Goal: Information Seeking & Learning: Understand process/instructions

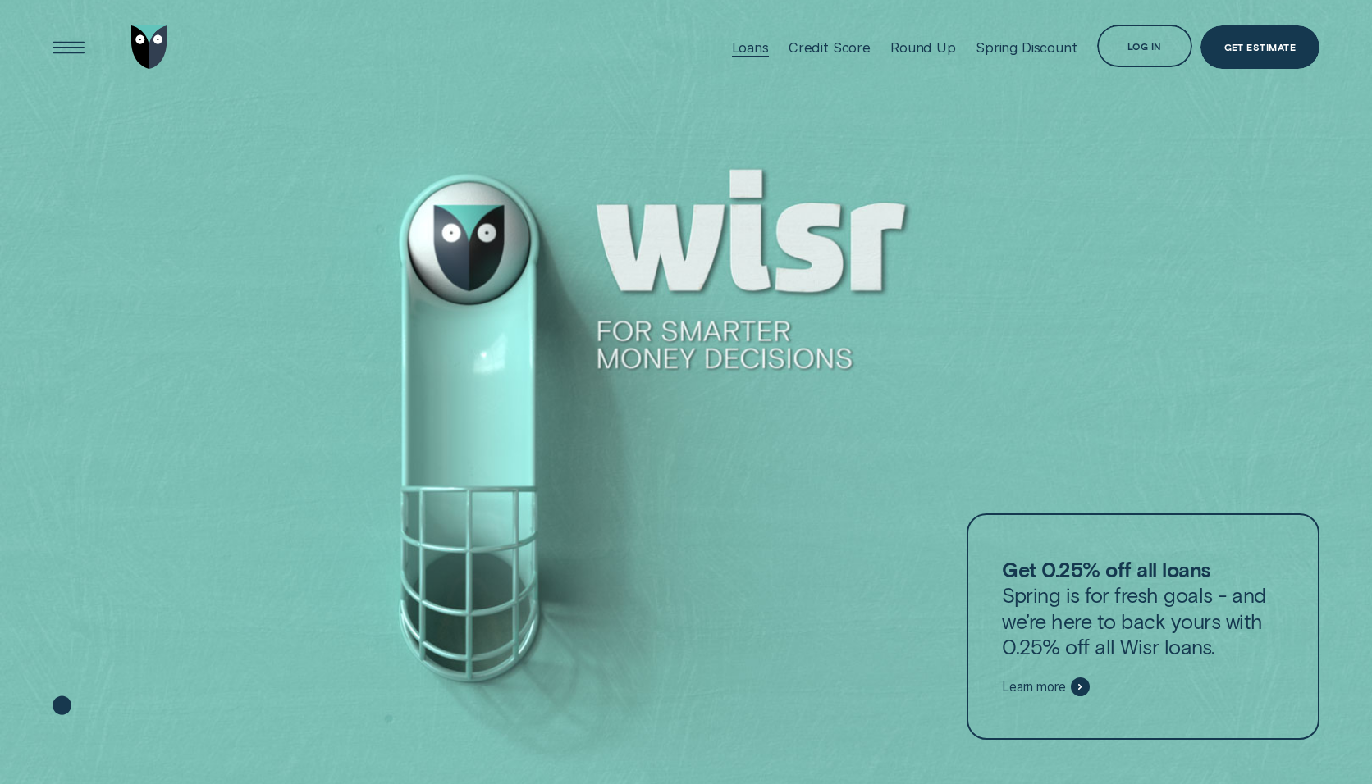
click at [769, 54] on div "Loans" at bounding box center [750, 47] width 37 height 16
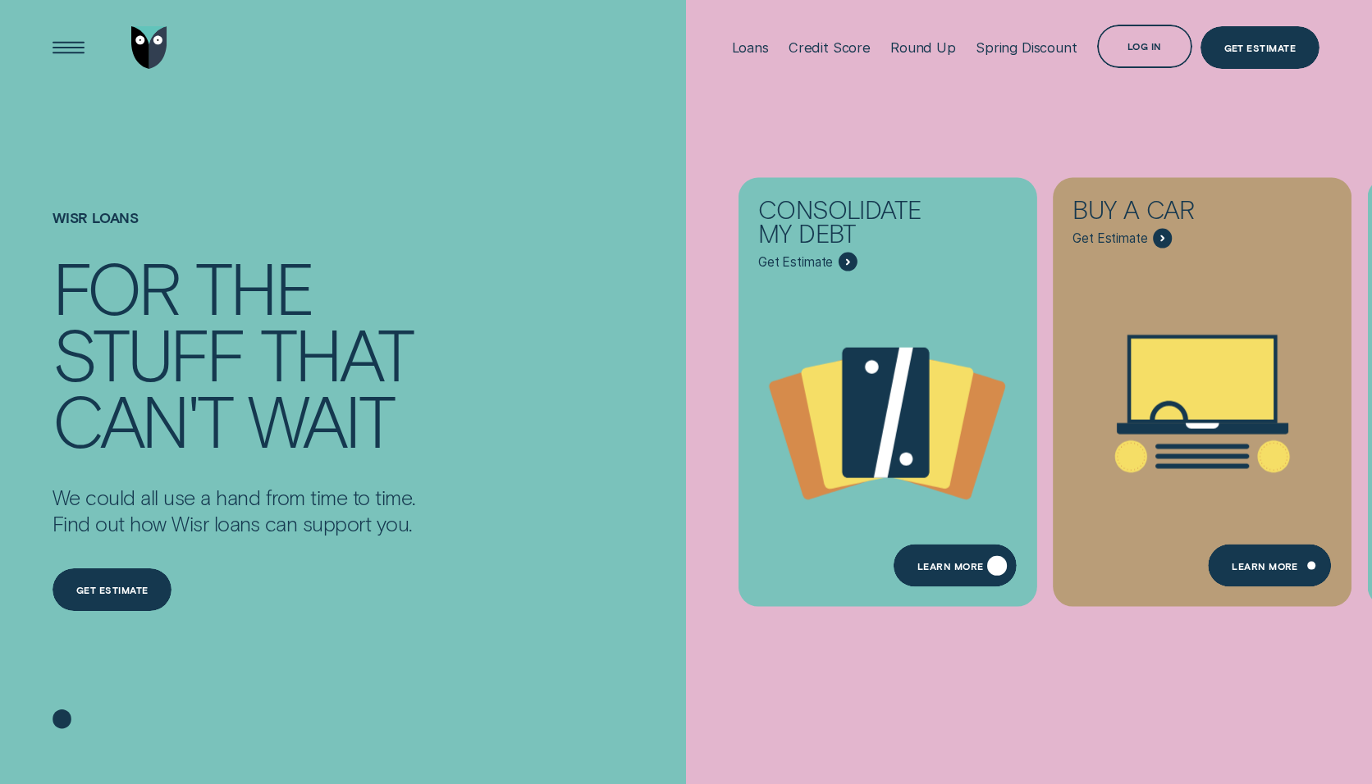
click at [956, 569] on div "Learn more" at bounding box center [950, 568] width 66 height 8
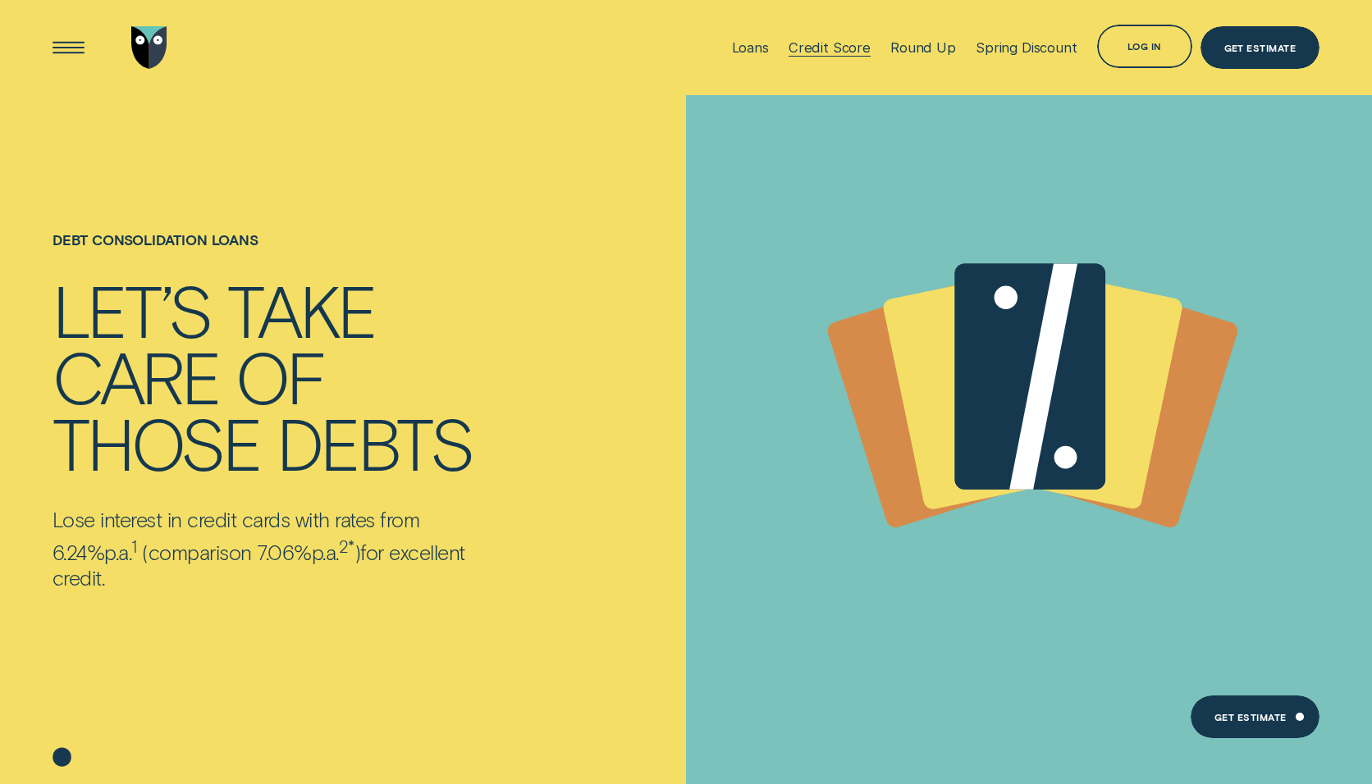
click at [818, 54] on div "Credit Score" at bounding box center [829, 47] width 82 height 16
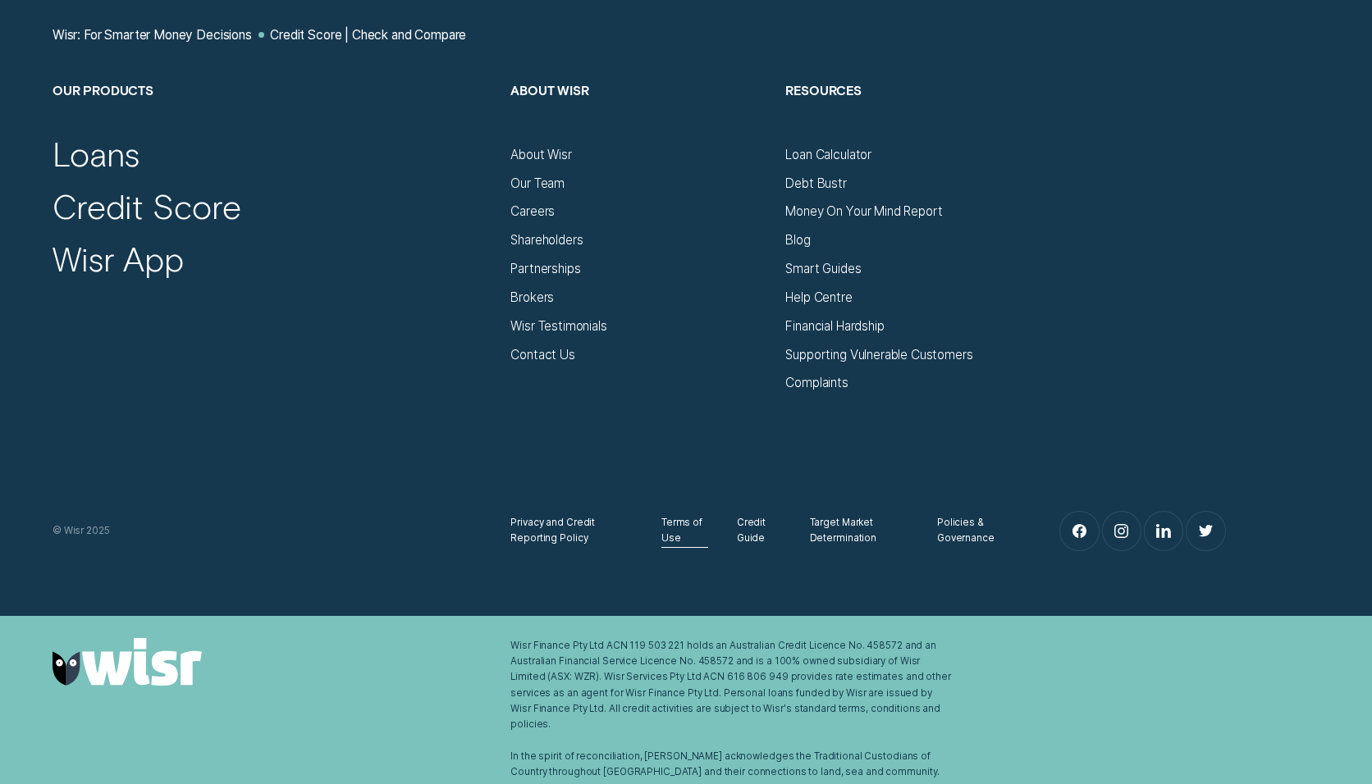
scroll to position [7551, 0]
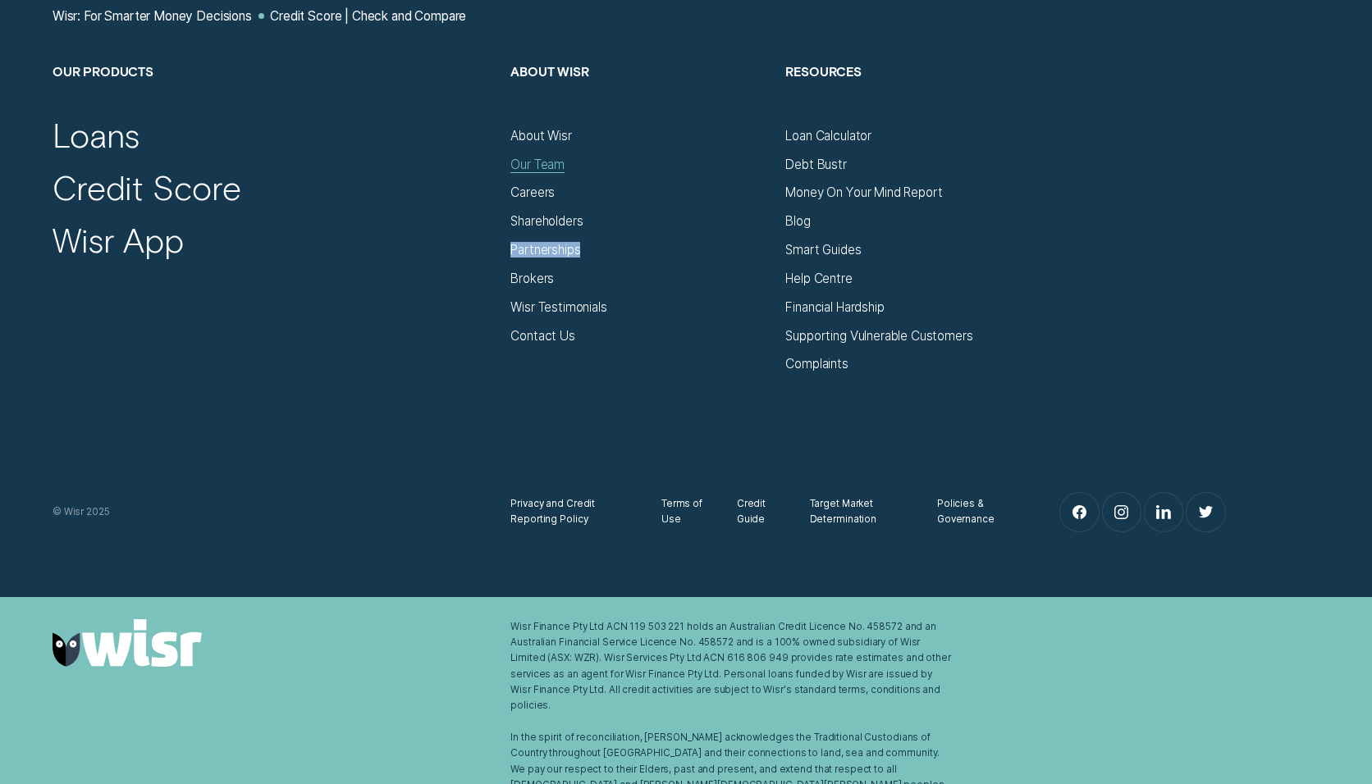
click at [546, 161] on div "Our Team" at bounding box center [537, 165] width 54 height 16
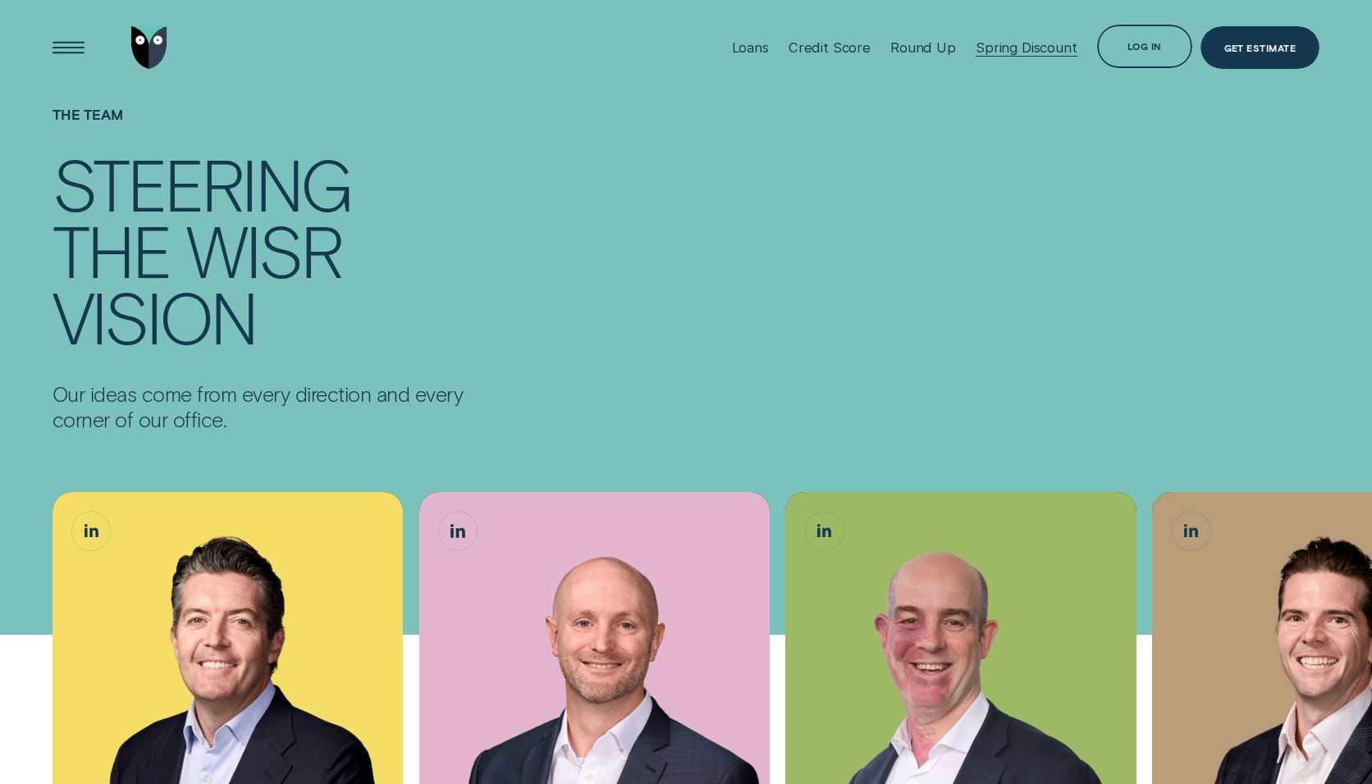
click at [1036, 52] on div "Spring Discount" at bounding box center [1026, 47] width 102 height 16
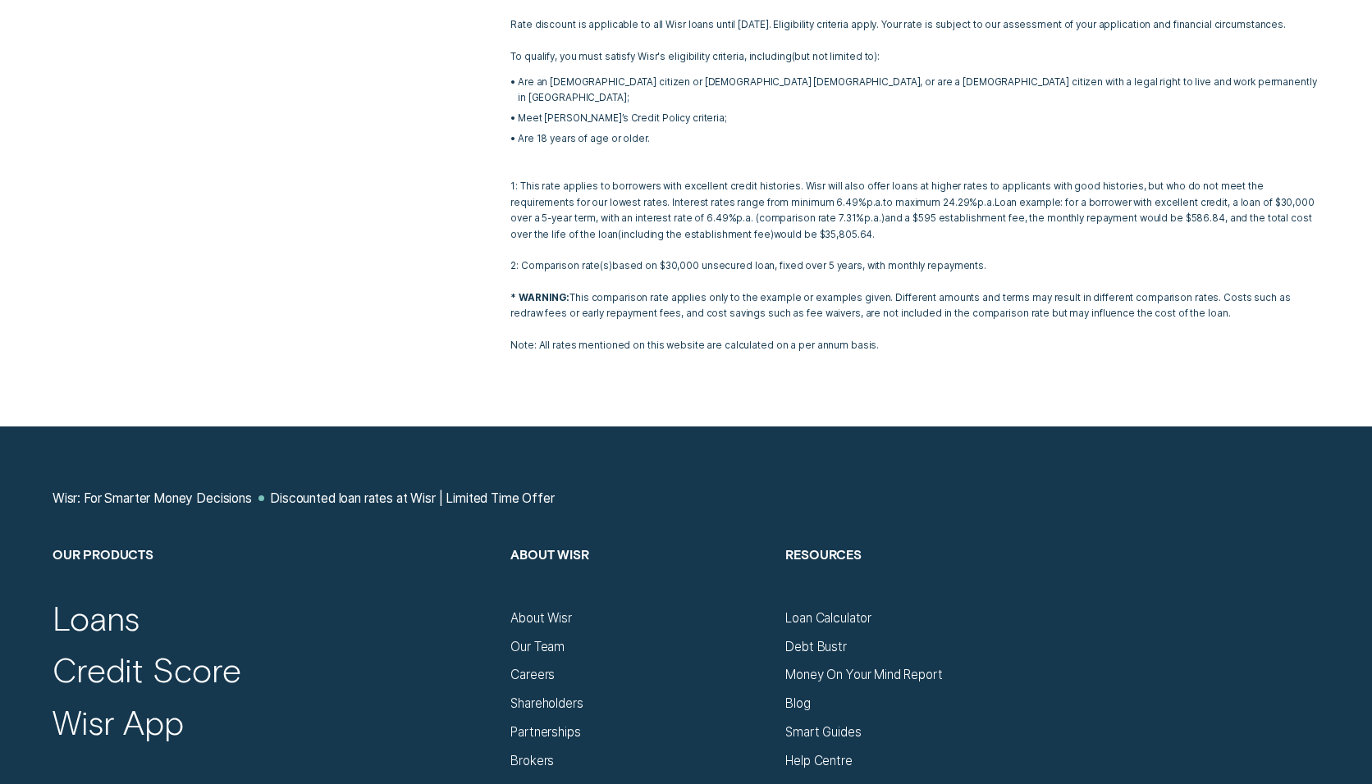
scroll to position [3531, 0]
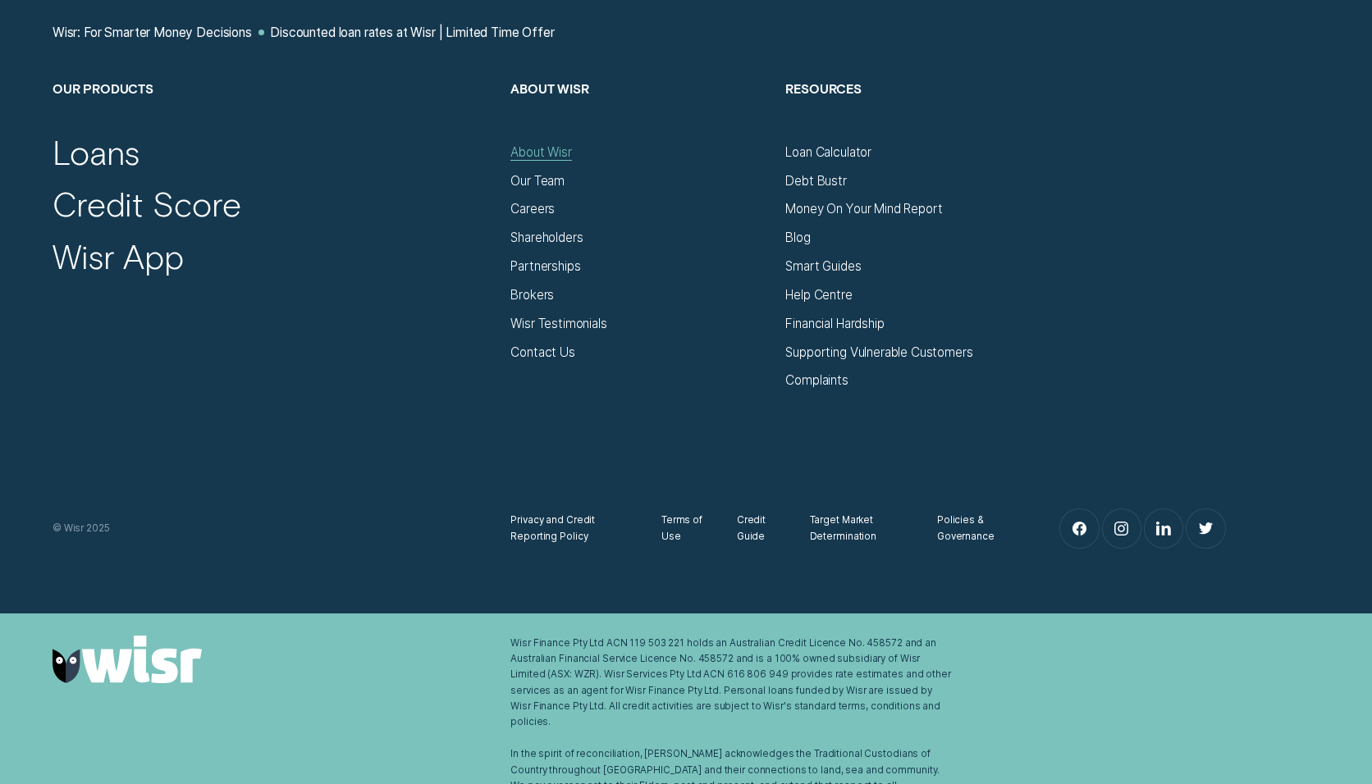
click at [535, 144] on div "About Wisr" at bounding box center [540, 152] width 61 height 16
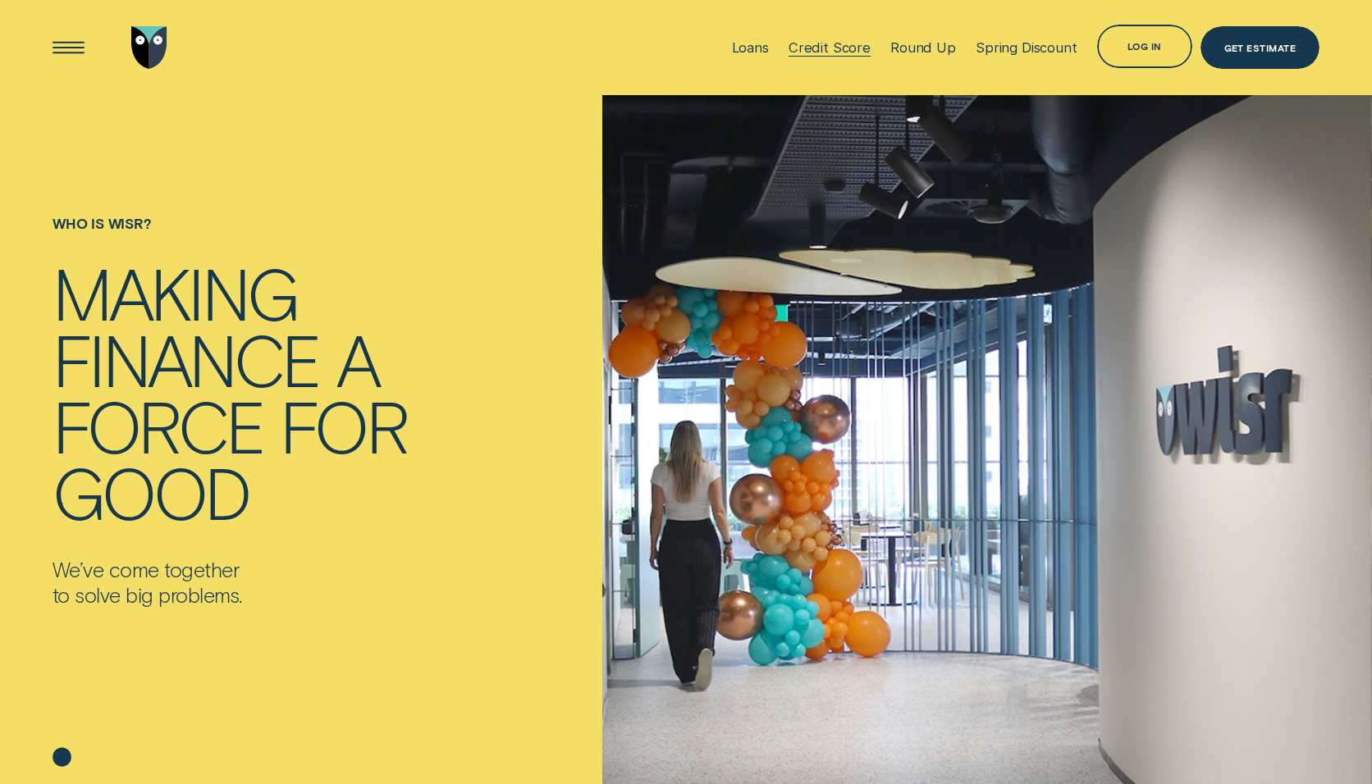
click at [843, 49] on div "Credit Score" at bounding box center [829, 47] width 82 height 16
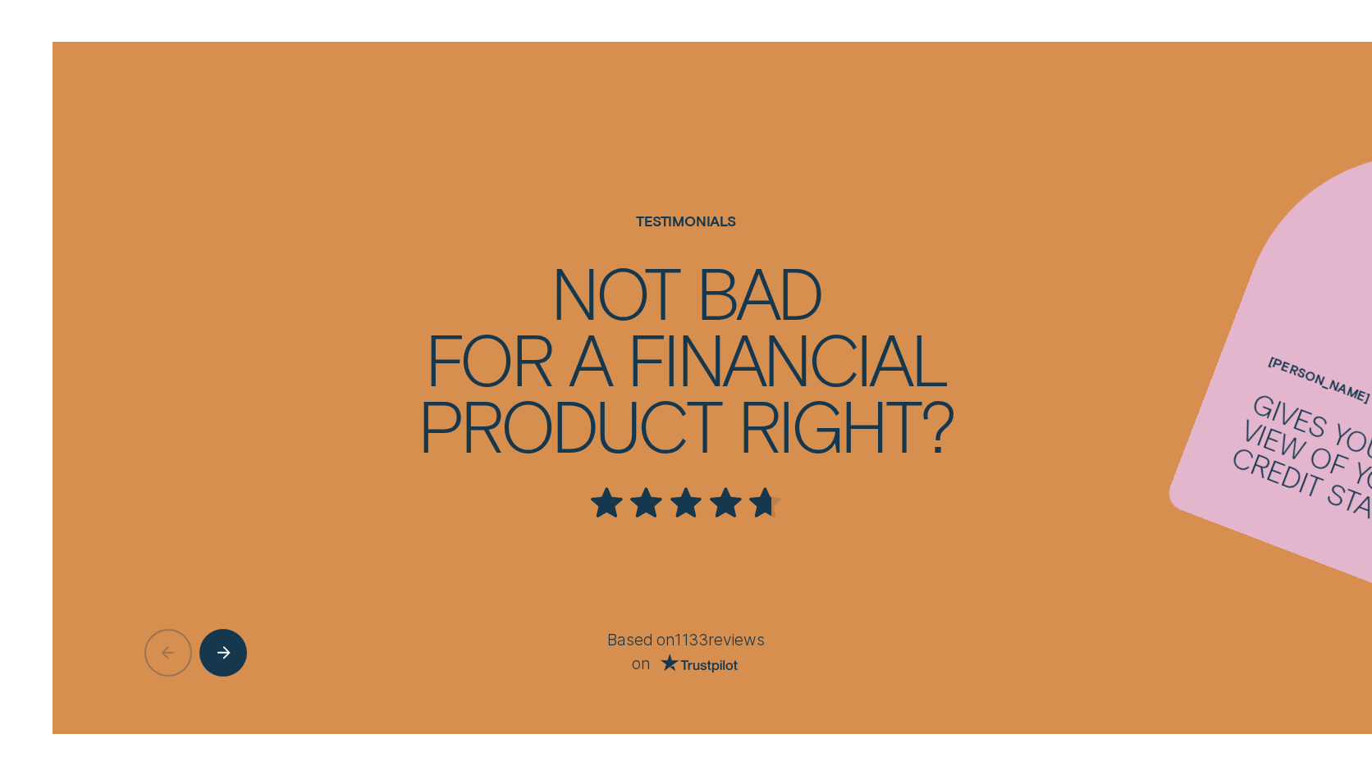
scroll to position [4063, 0]
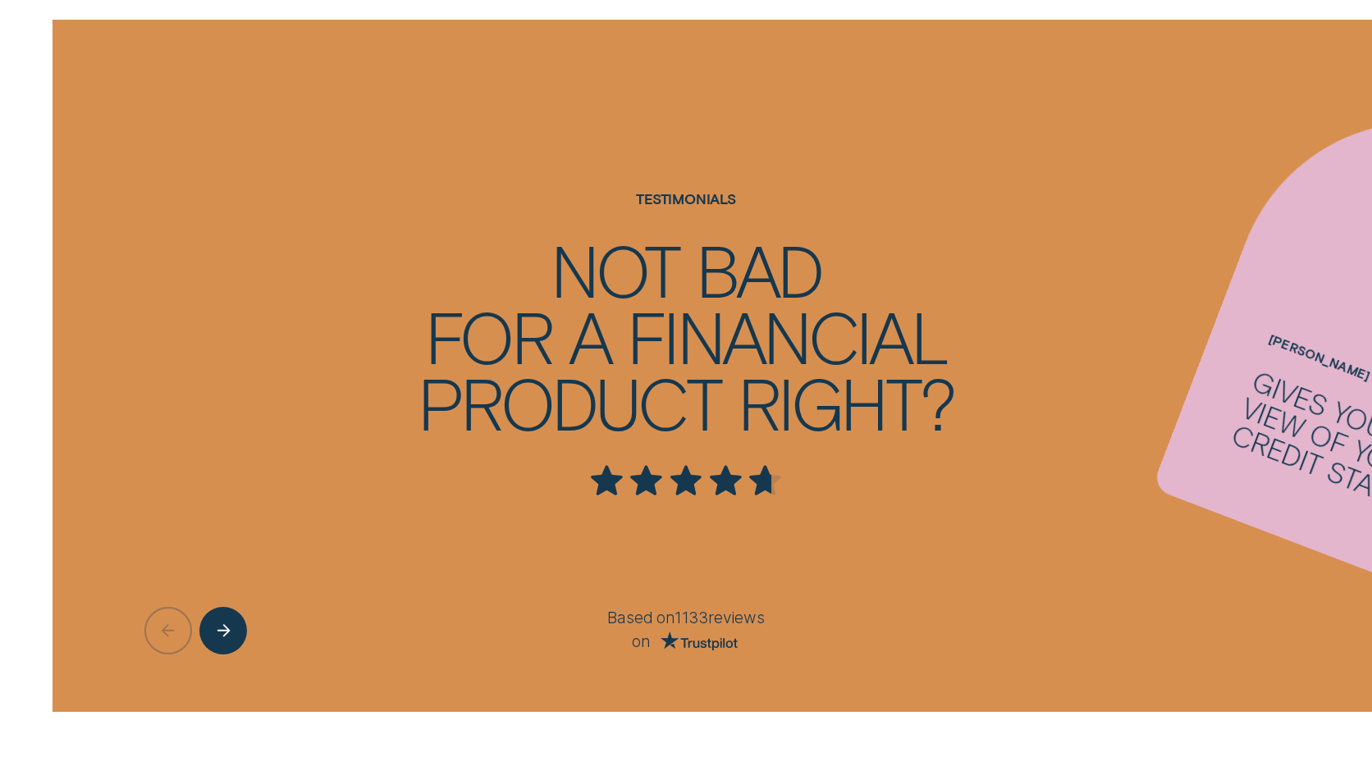
click at [1241, 426] on div "Gives you a clear view of your credit standing" at bounding box center [1366, 453] width 276 height 174
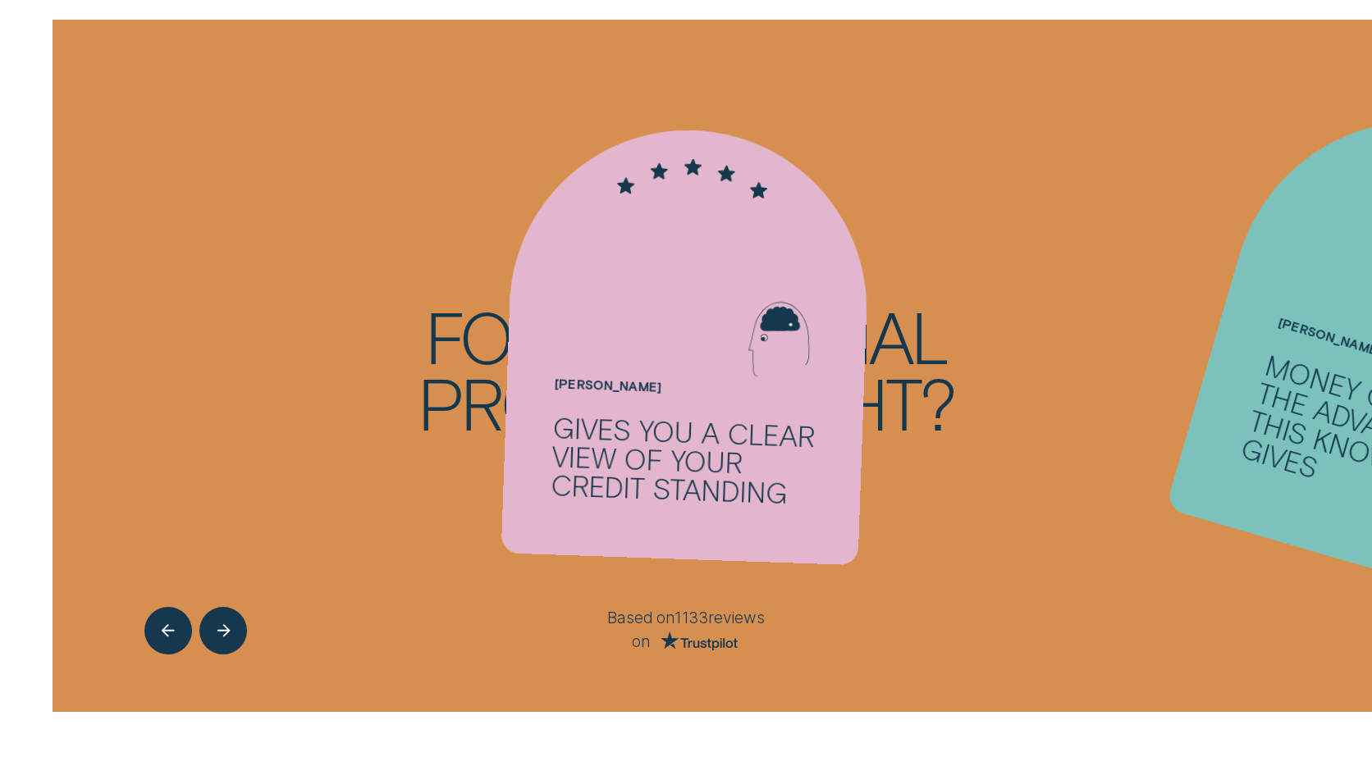
click at [1314, 425] on div "Money can't buy the advantage this knowledge gives" at bounding box center [1380, 441] width 284 height 183
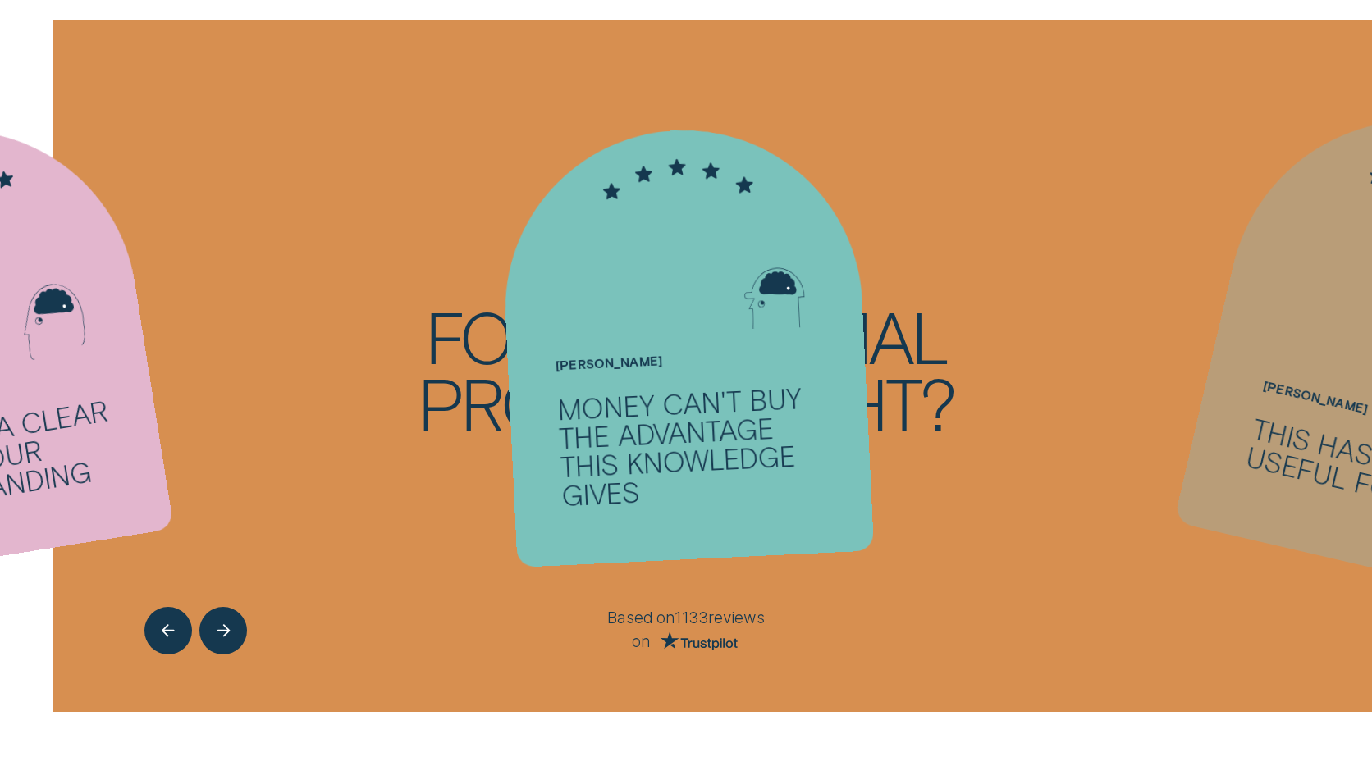
click at [1285, 452] on div "This has been so useful for me!" at bounding box center [1378, 470] width 268 height 115
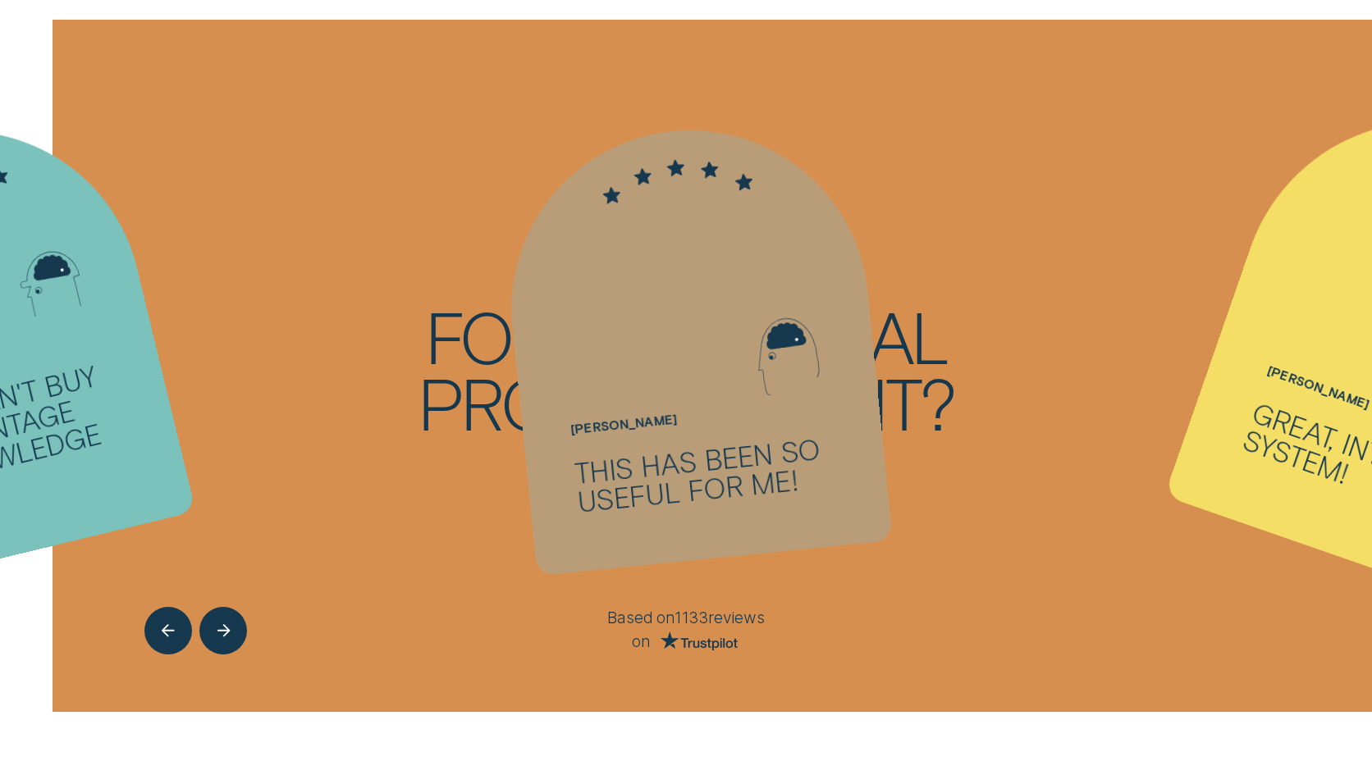
click at [1285, 452] on div "Great, intuitive system!" at bounding box center [1373, 467] width 266 height 140
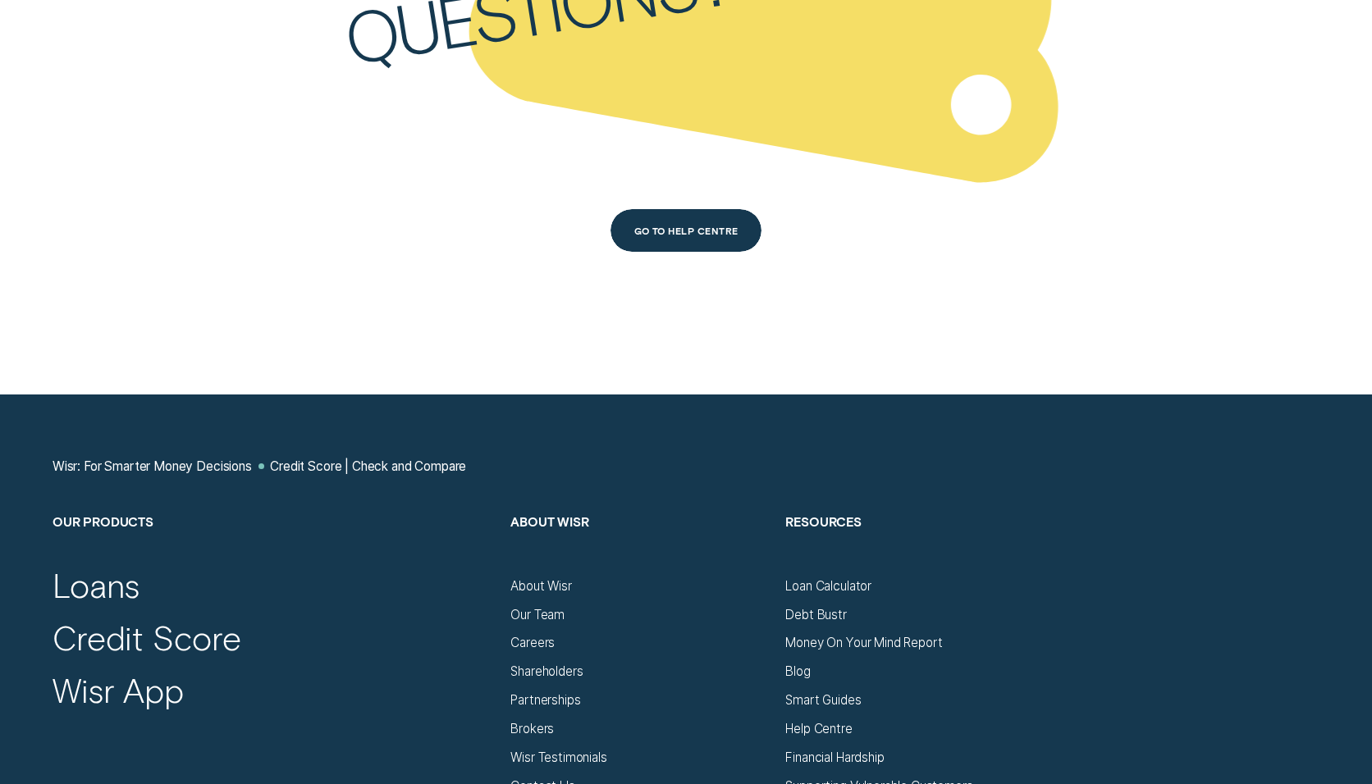
scroll to position [7412, 0]
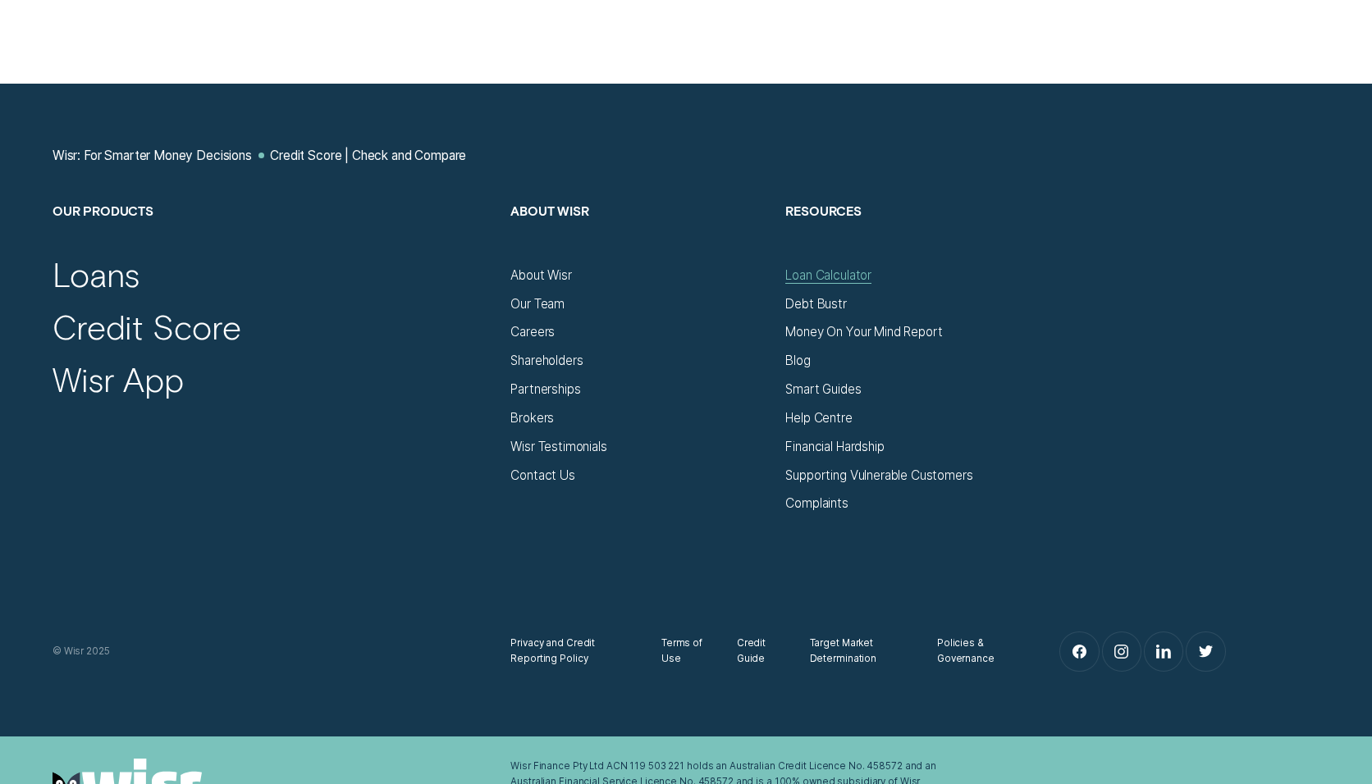
click at [824, 276] on div "Loan Calculator" at bounding box center [828, 275] width 86 height 16
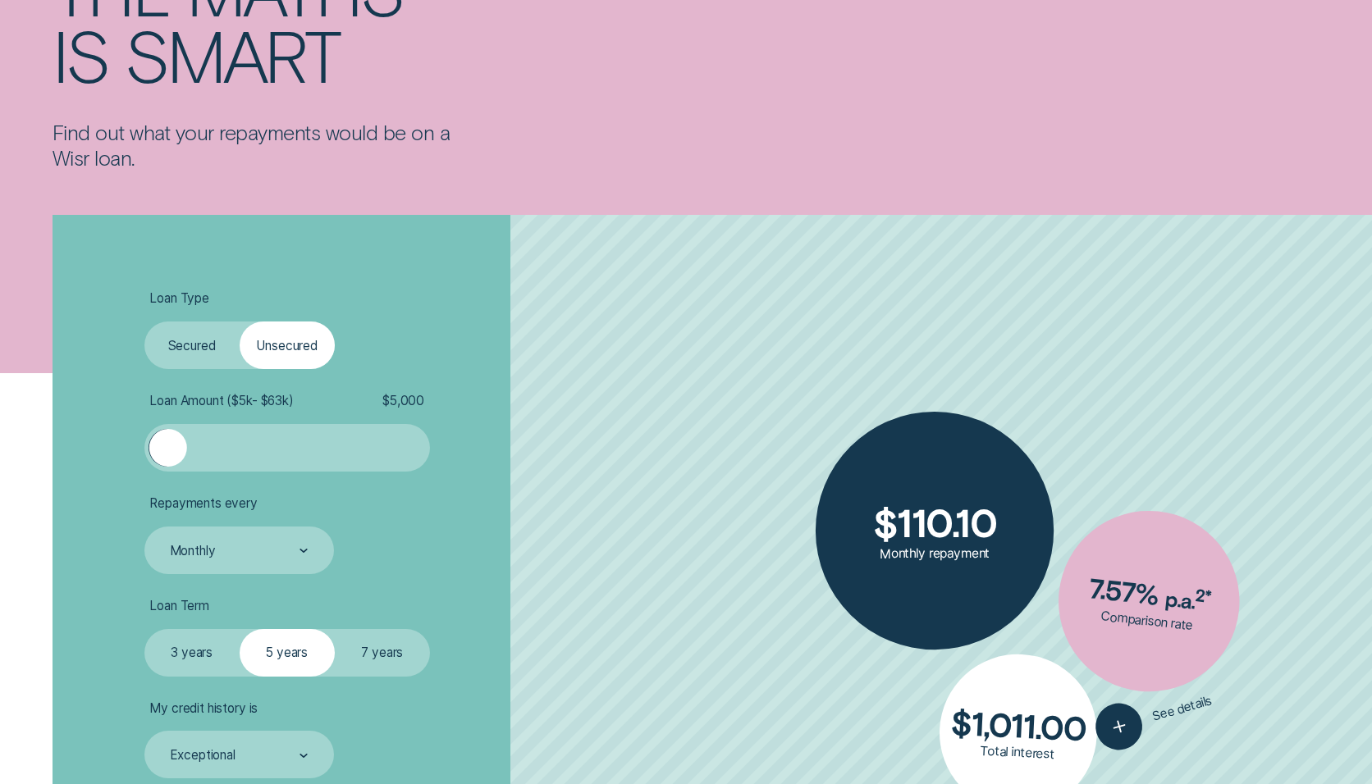
scroll to position [299, 0]
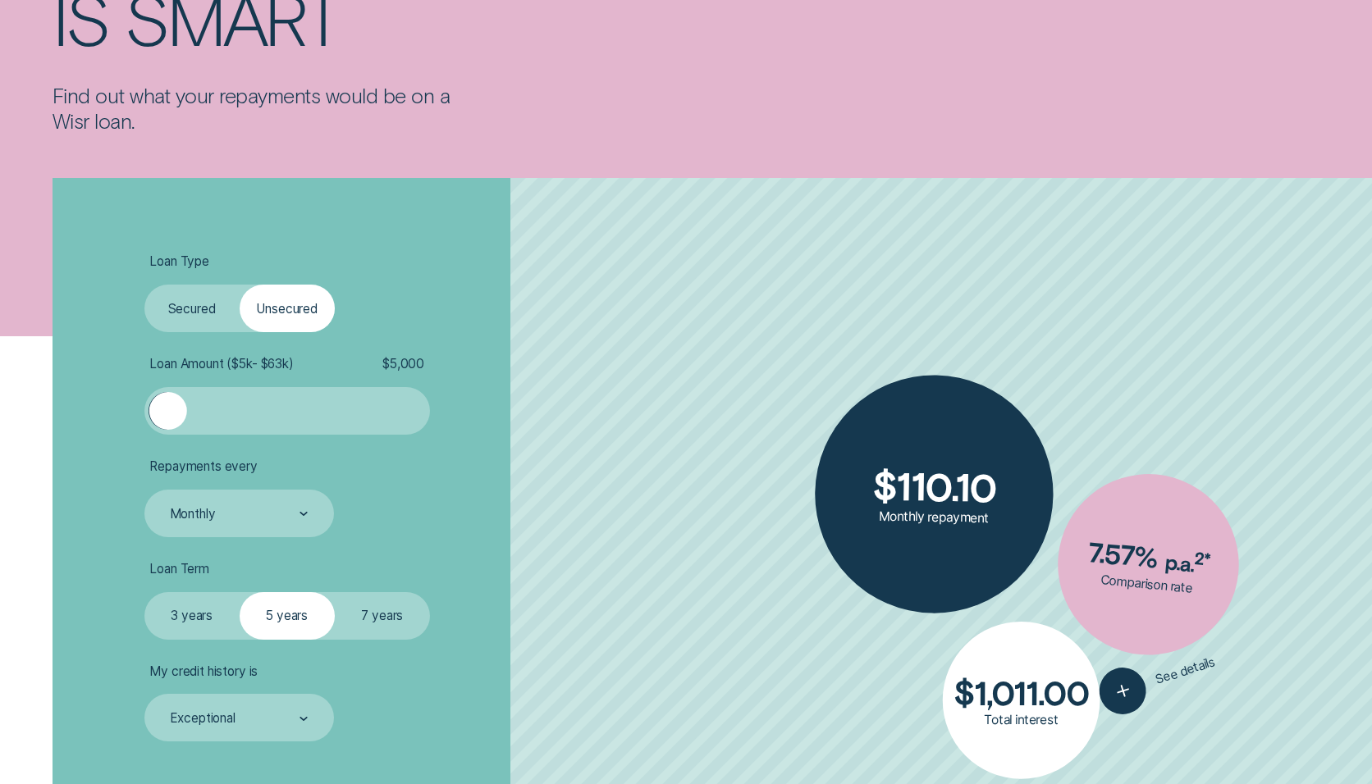
click at [212, 314] on label "Secured" at bounding box center [191, 309] width 95 height 48
click at [144, 285] on input "Secured" at bounding box center [144, 285] width 0 height 0
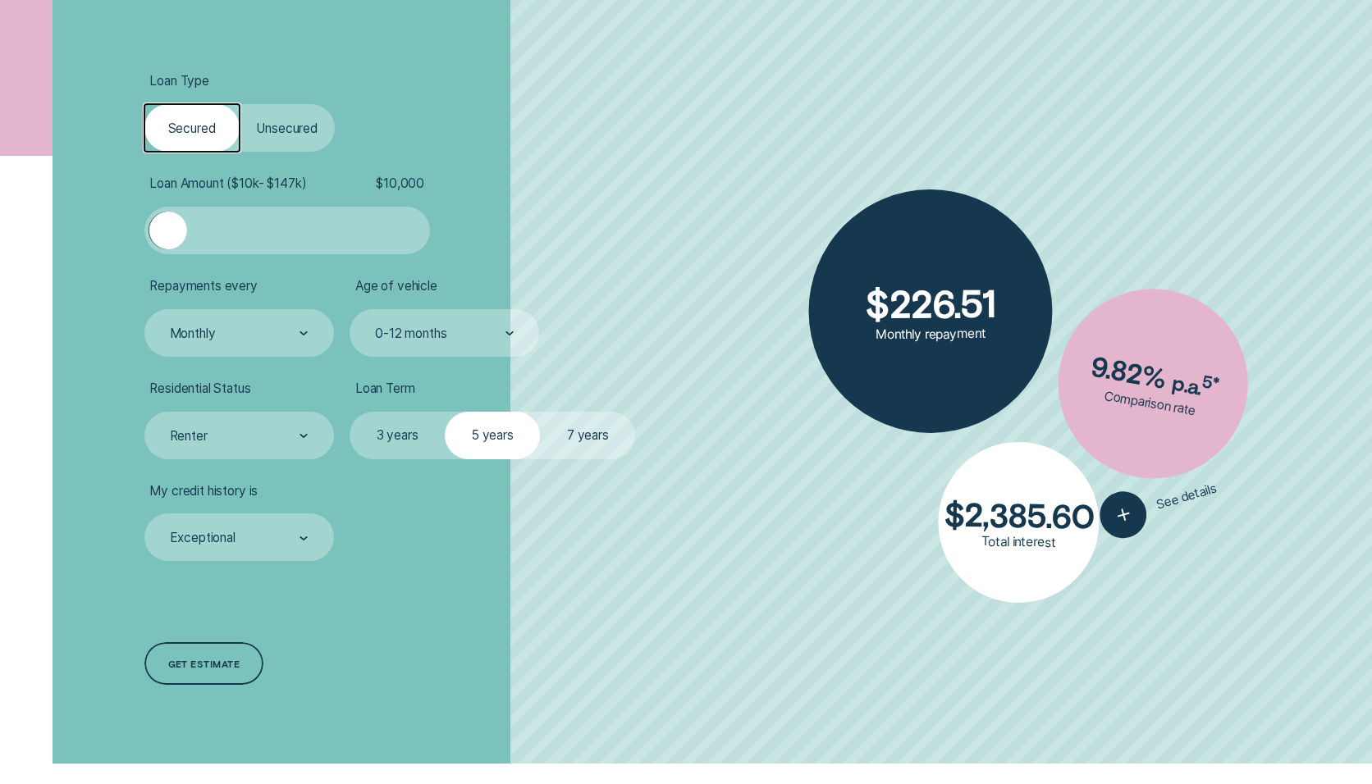
scroll to position [495, 0]
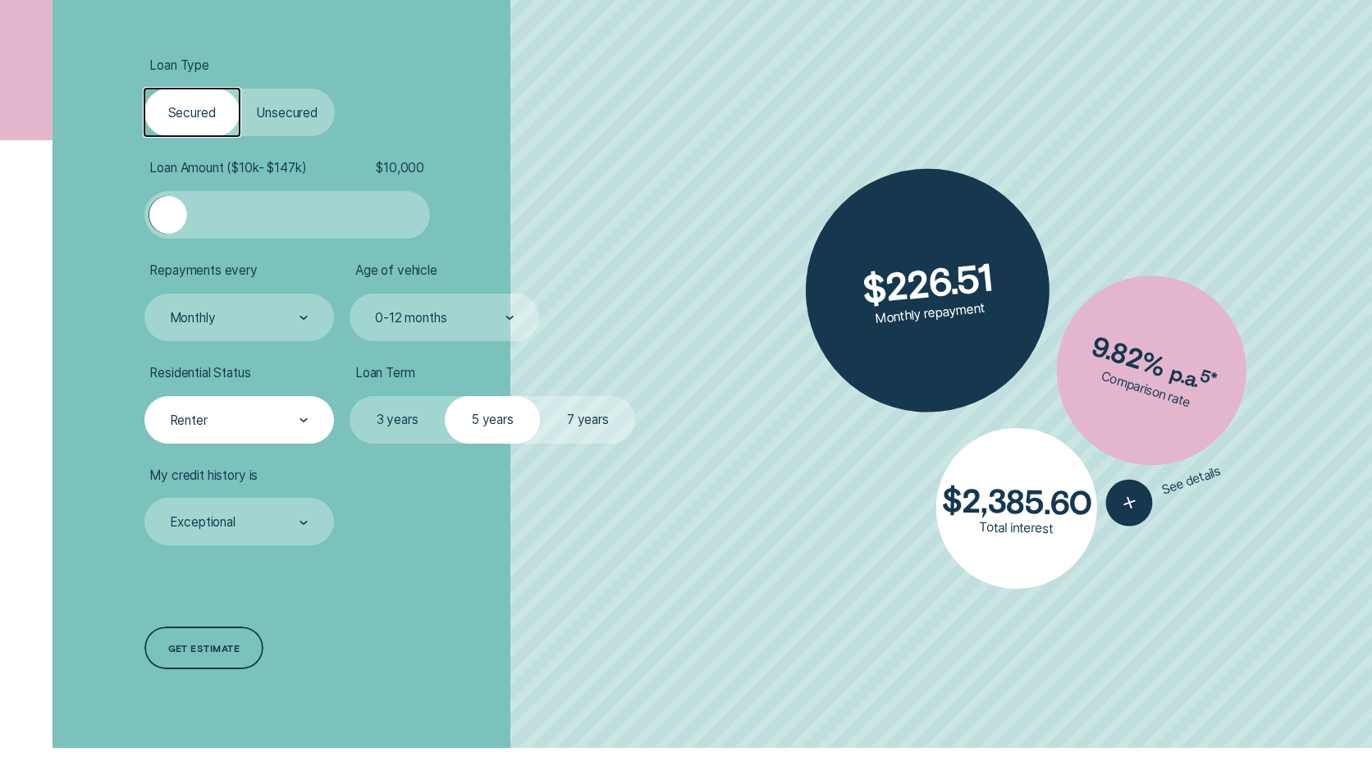
click at [301, 427] on div at bounding box center [303, 421] width 9 height 46
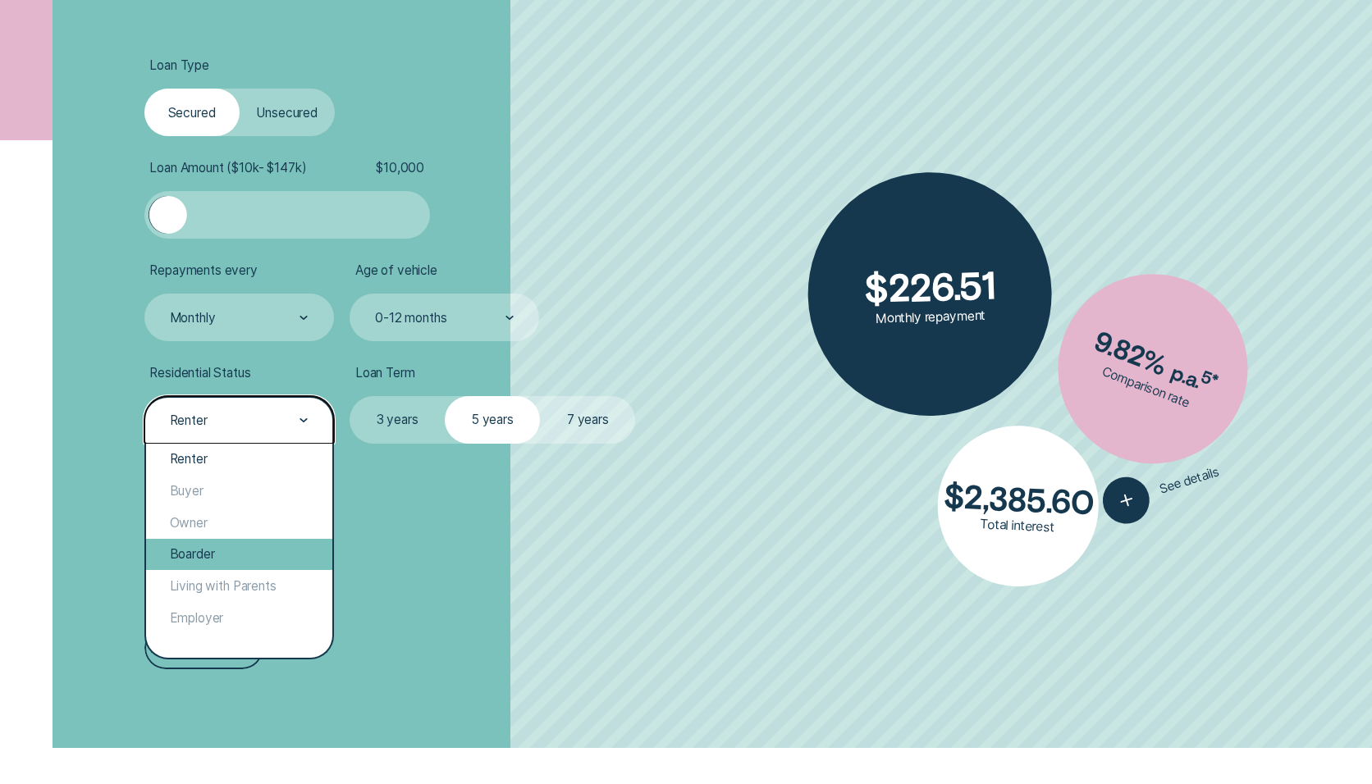
click at [258, 545] on div "Boarder" at bounding box center [239, 555] width 186 height 32
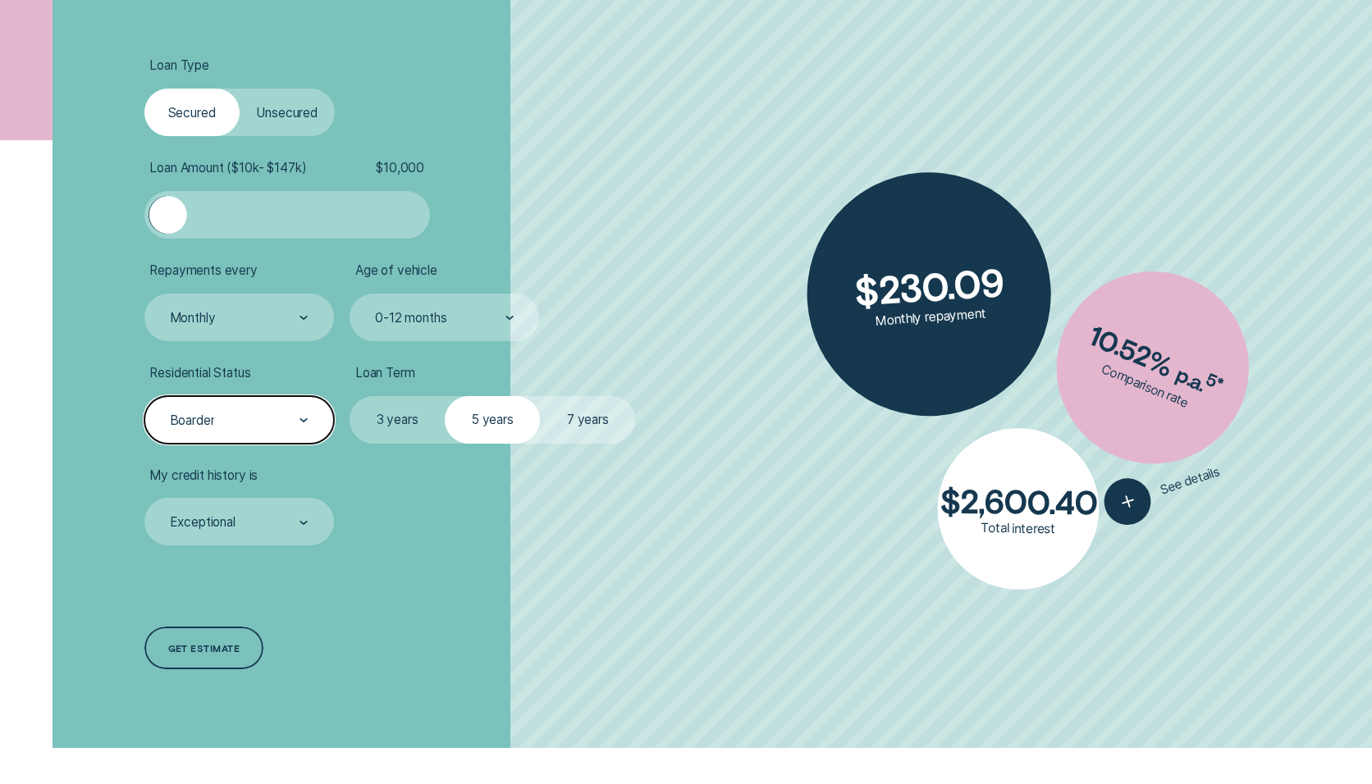
click at [282, 417] on div "Boarder" at bounding box center [238, 421] width 140 height 18
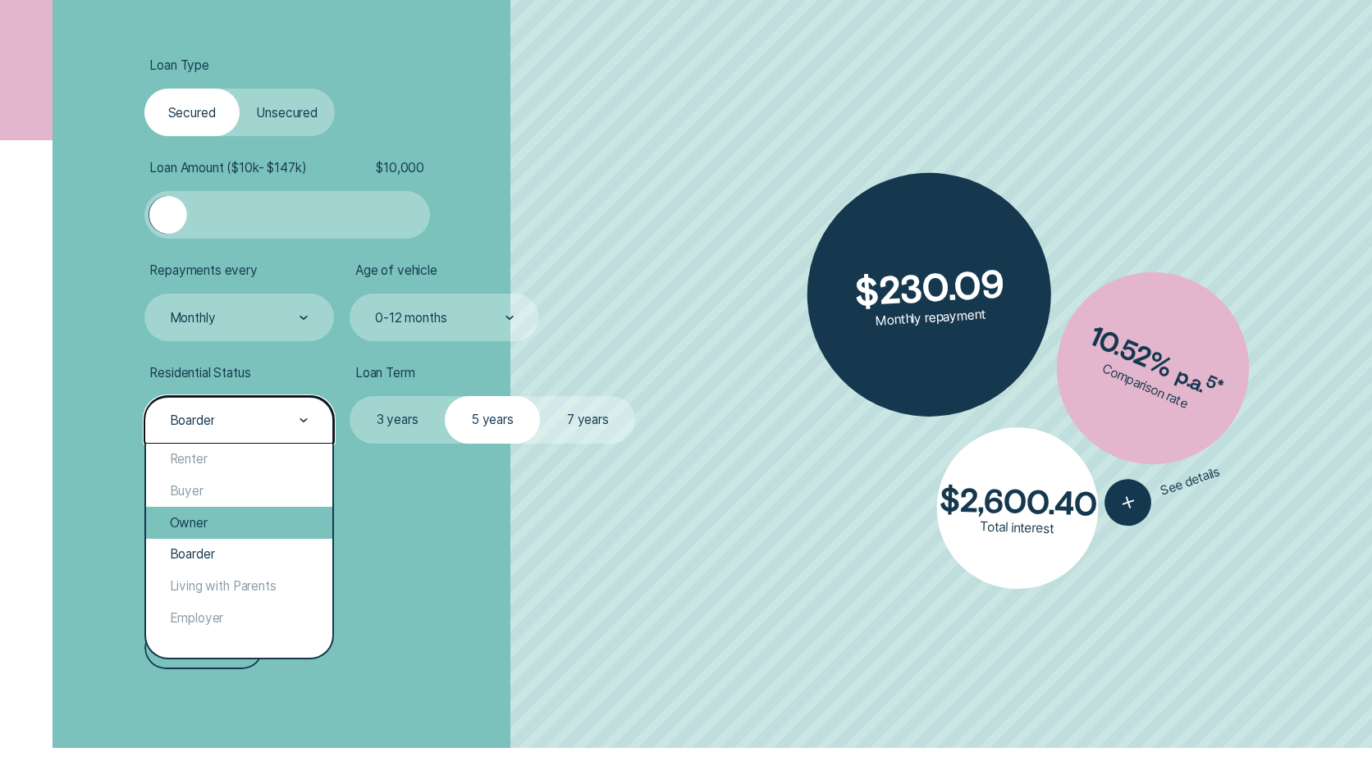
click at [252, 517] on div "Owner" at bounding box center [239, 523] width 186 height 32
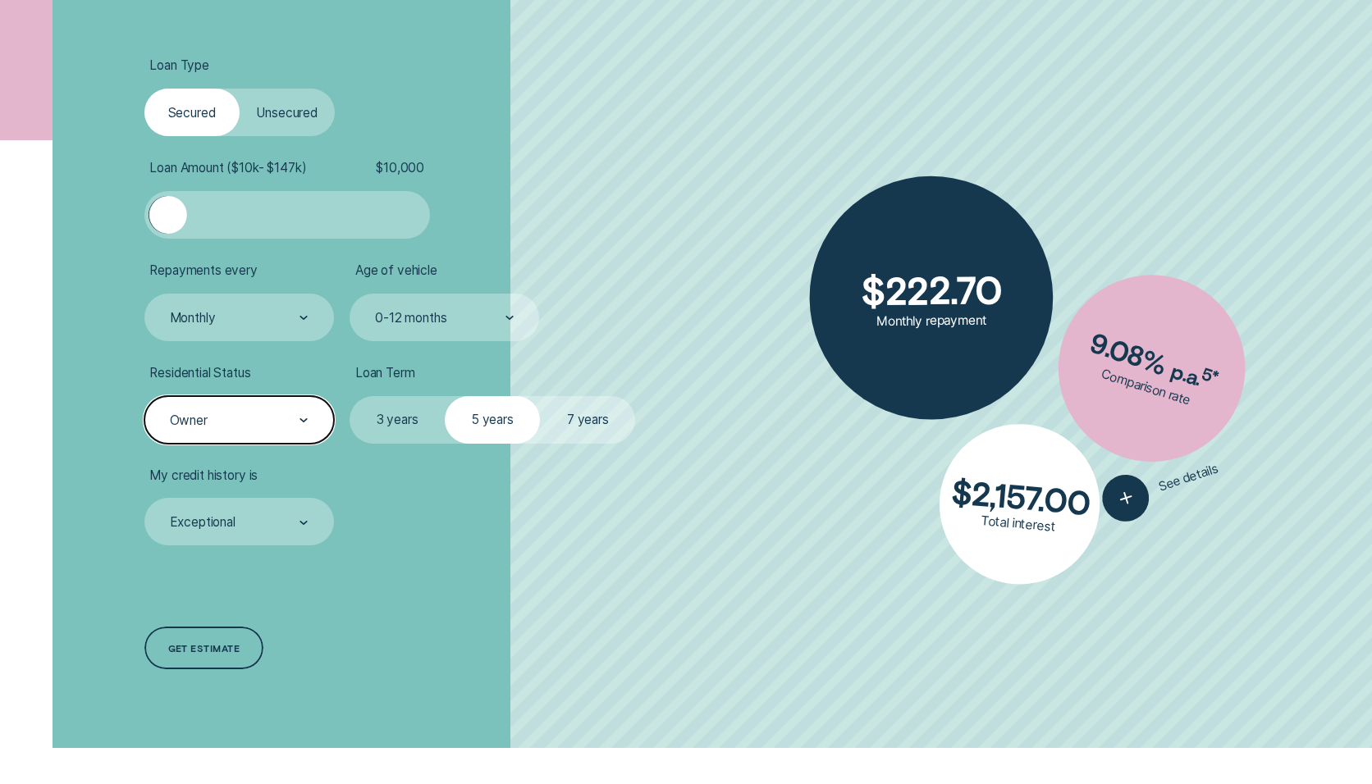
click at [267, 421] on div "Owner" at bounding box center [238, 421] width 140 height 18
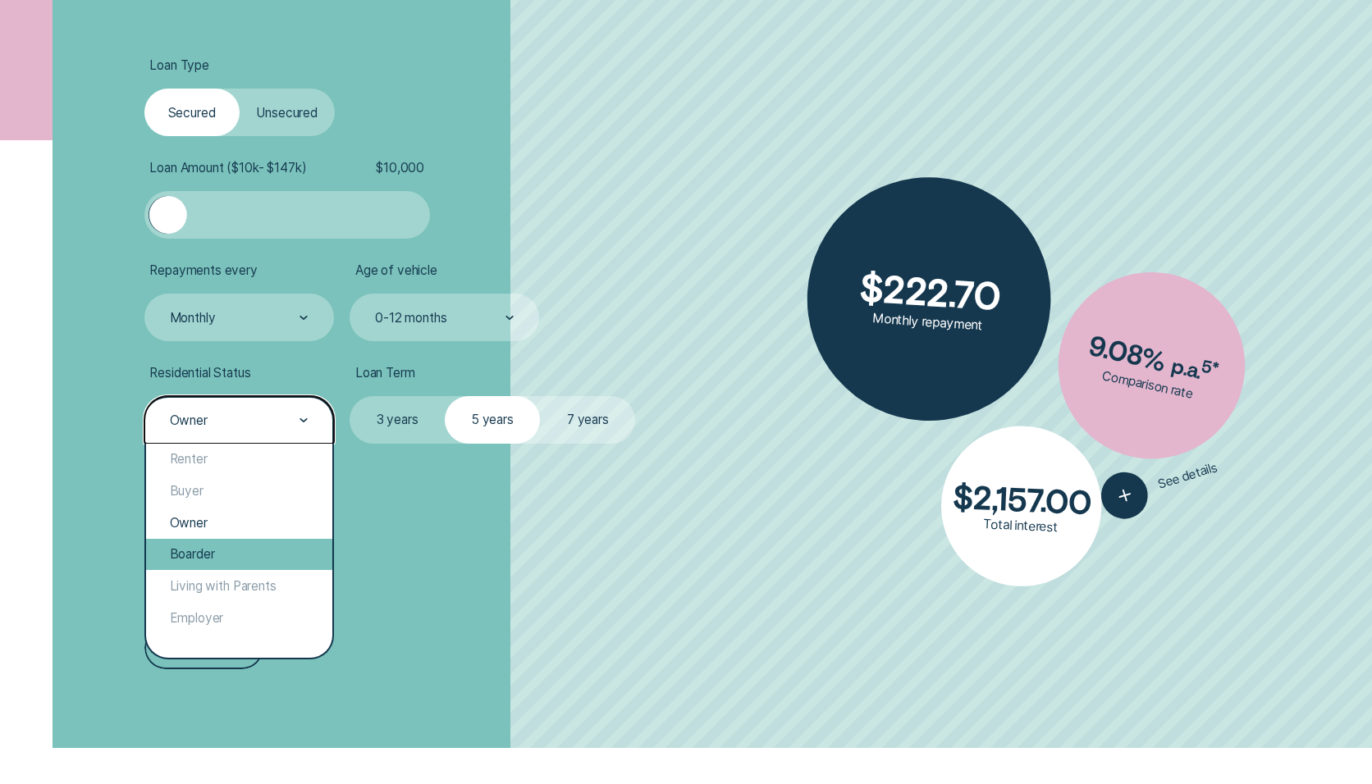
click at [251, 563] on div "Boarder" at bounding box center [239, 555] width 186 height 32
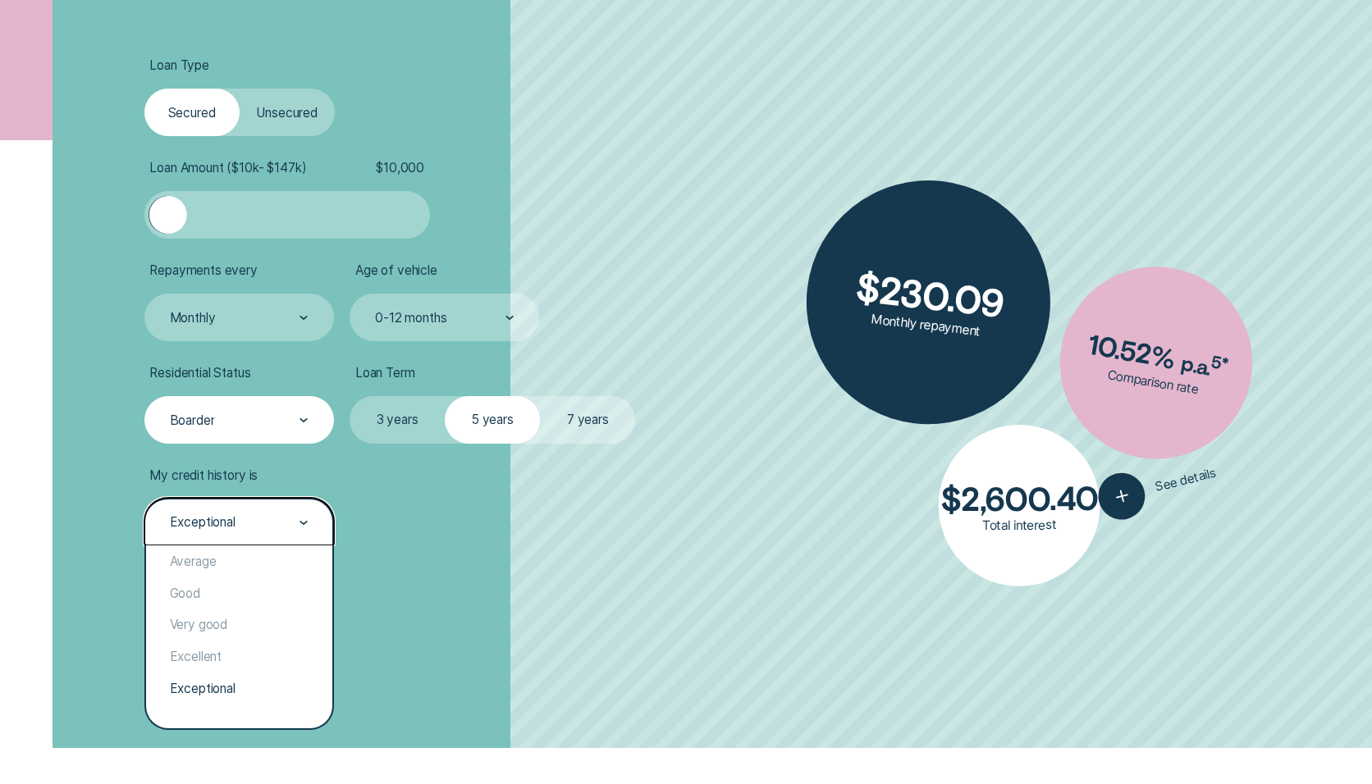
click at [262, 526] on div "Exceptional" at bounding box center [238, 523] width 140 height 18
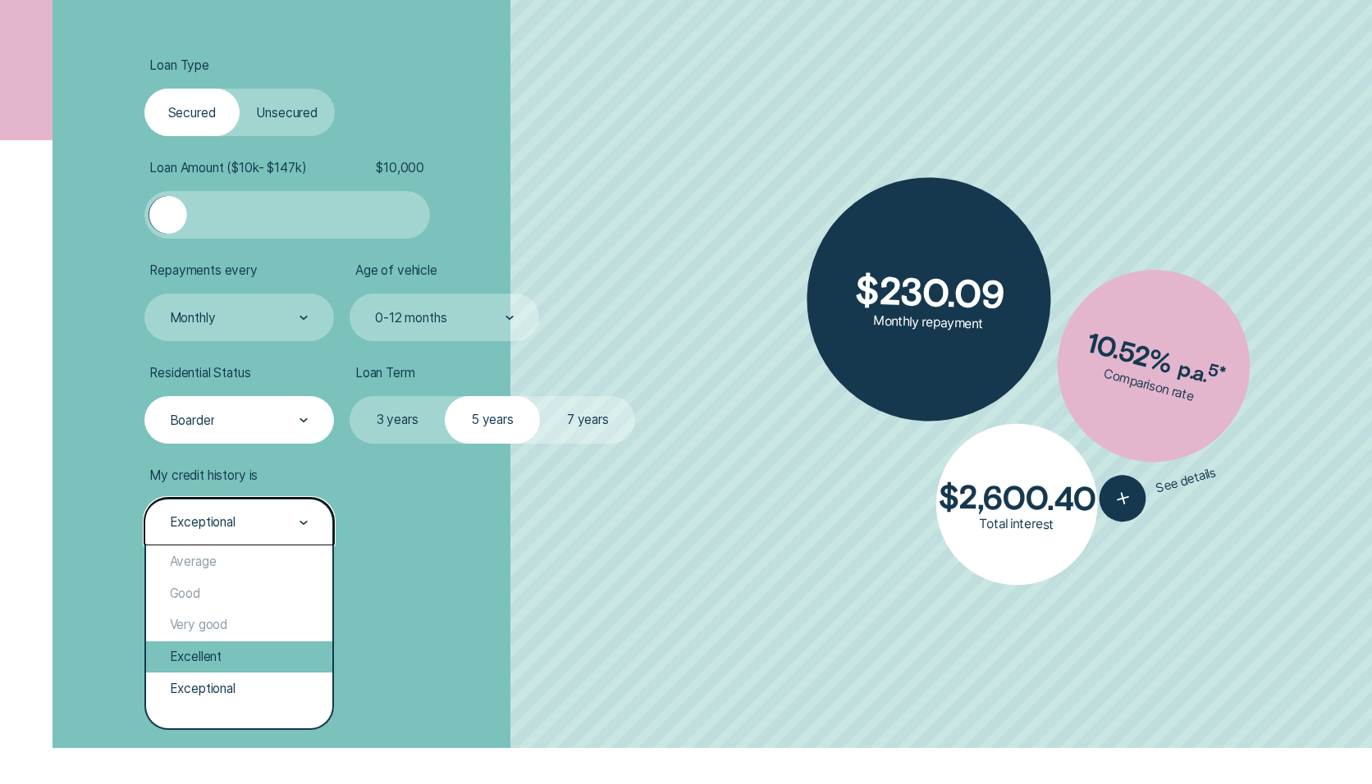
click at [222, 656] on div "Excellent" at bounding box center [239, 658] width 186 height 32
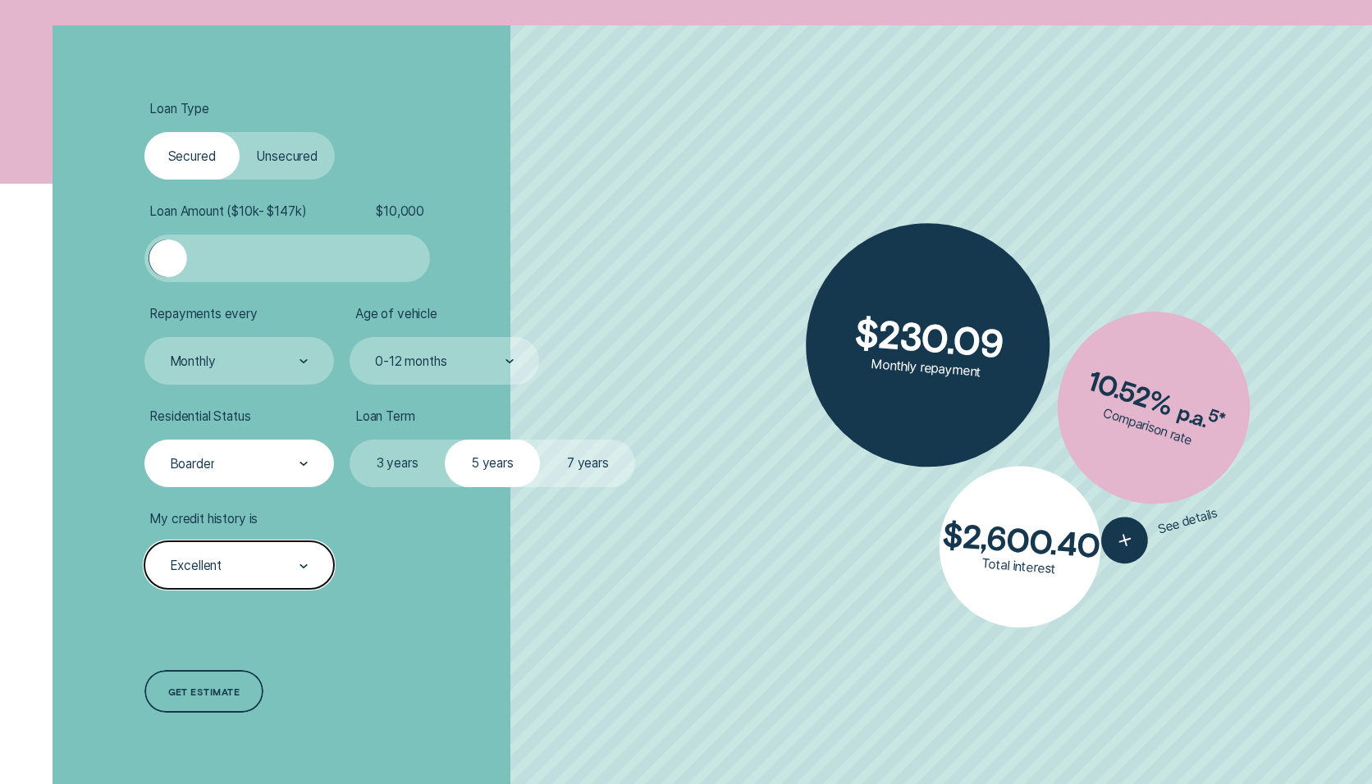
scroll to position [452, 0]
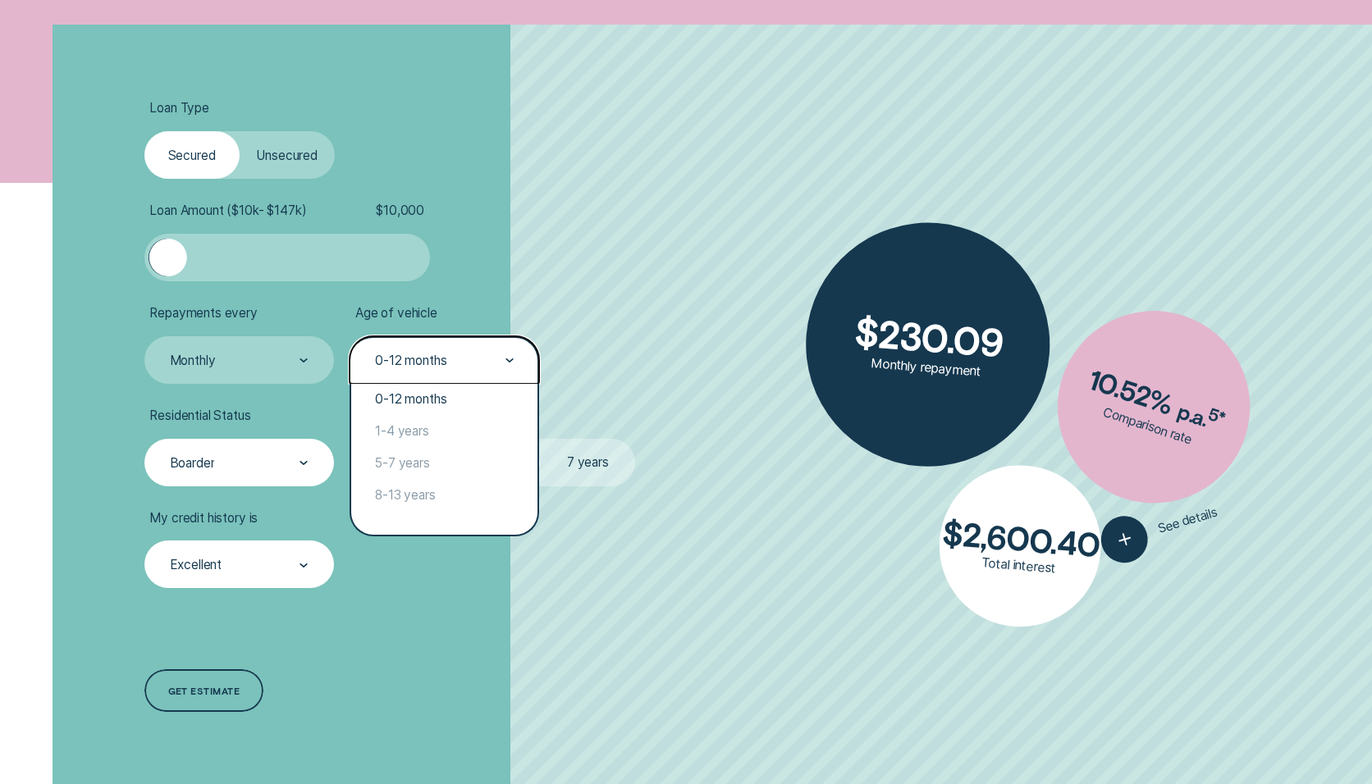
click at [446, 359] on div "0-12 months" at bounding box center [410, 361] width 71 height 16
click at [594, 287] on div "Loan Type Select Loan Type Secured Unsecured Loan Amount ( $10k - $147k ) $ 10,…" at bounding box center [365, 408] width 458 height 767
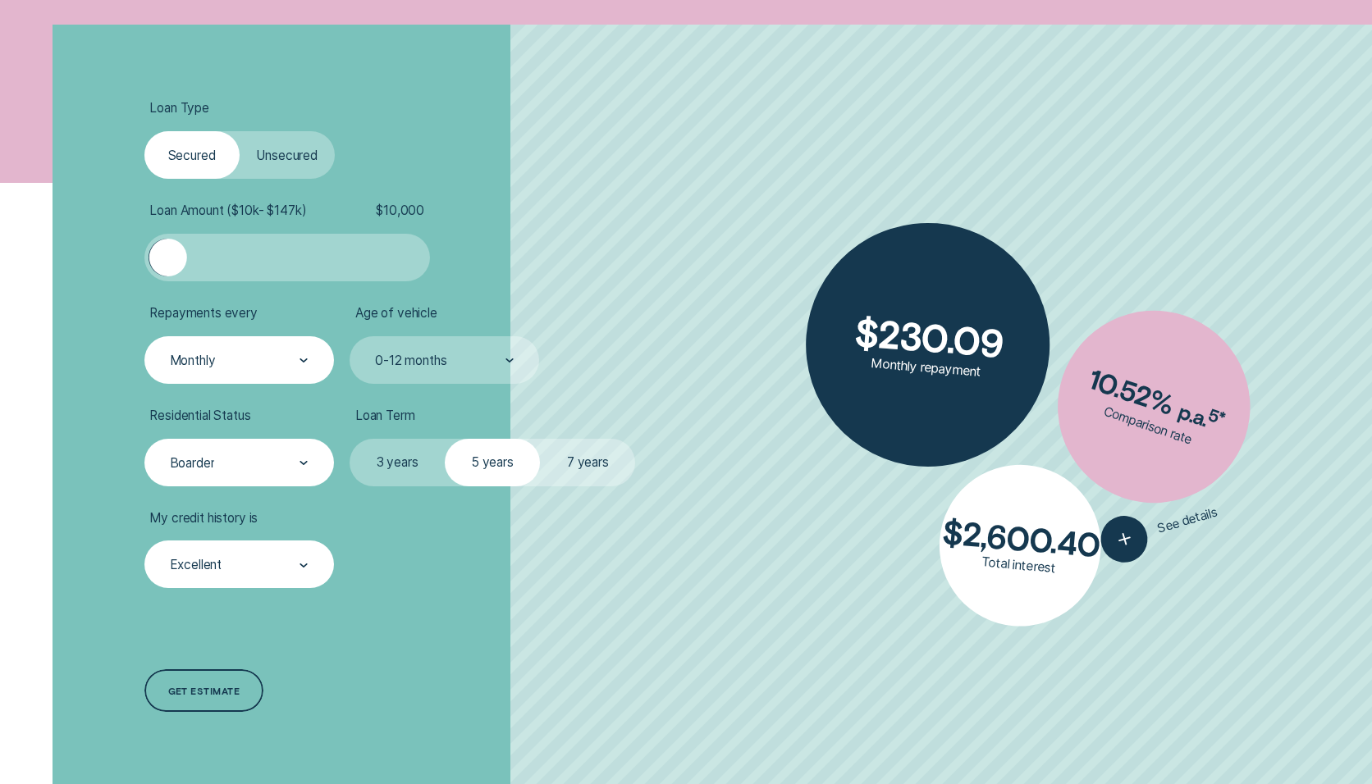
click at [274, 375] on div "Monthly" at bounding box center [239, 360] width 190 height 48
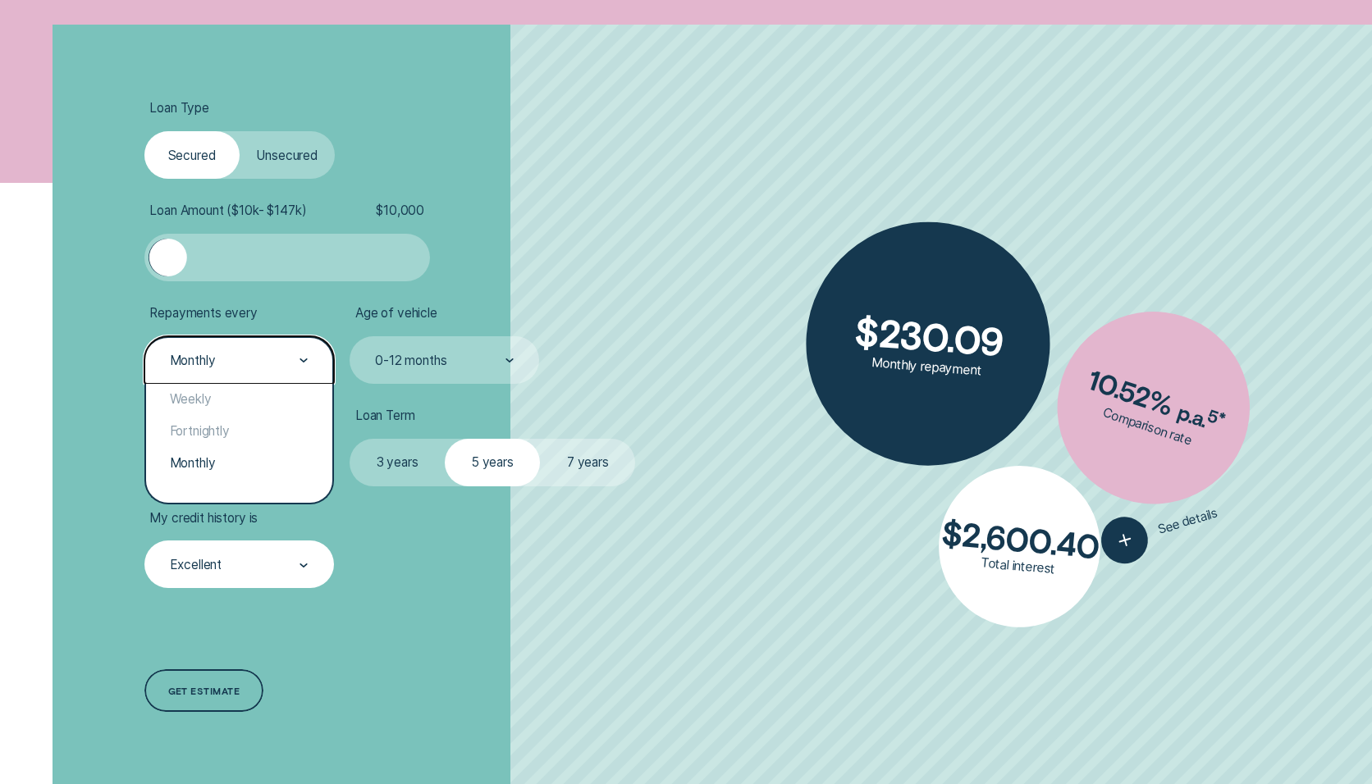
click at [563, 328] on li "Repayments every option Monthly selected, 3 of 3. 3 results available. Use Up a…" at bounding box center [365, 344] width 442 height 79
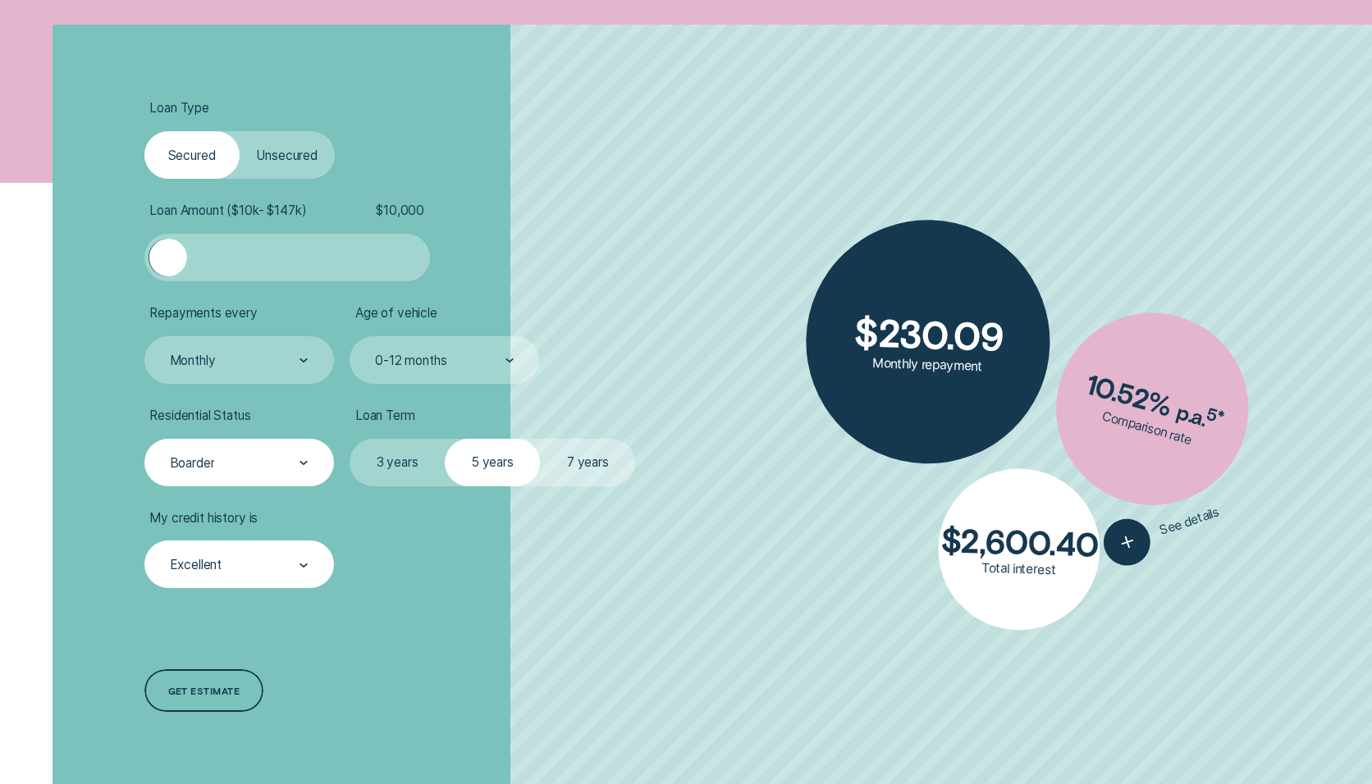
click at [286, 151] on label "Unsecured" at bounding box center [287, 155] width 95 height 48
click at [240, 131] on input "Unsecured" at bounding box center [240, 131] width 0 height 0
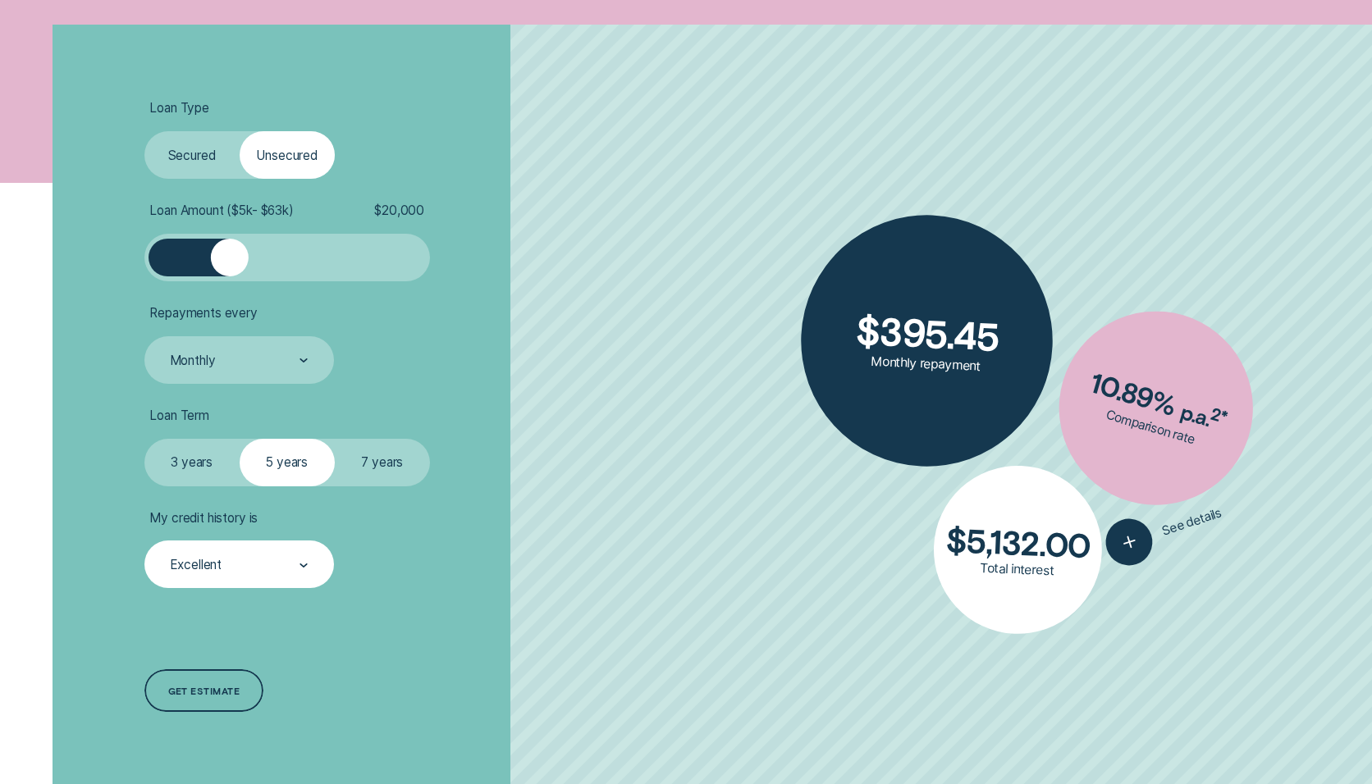
drag, startPoint x: 198, startPoint y: 259, endPoint x: 228, endPoint y: 262, distance: 30.5
click at [228, 262] on div at bounding box center [229, 258] width 38 height 38
click at [201, 461] on label "3 years" at bounding box center [191, 463] width 95 height 48
click at [144, 439] on input "3 years" at bounding box center [144, 439] width 0 height 0
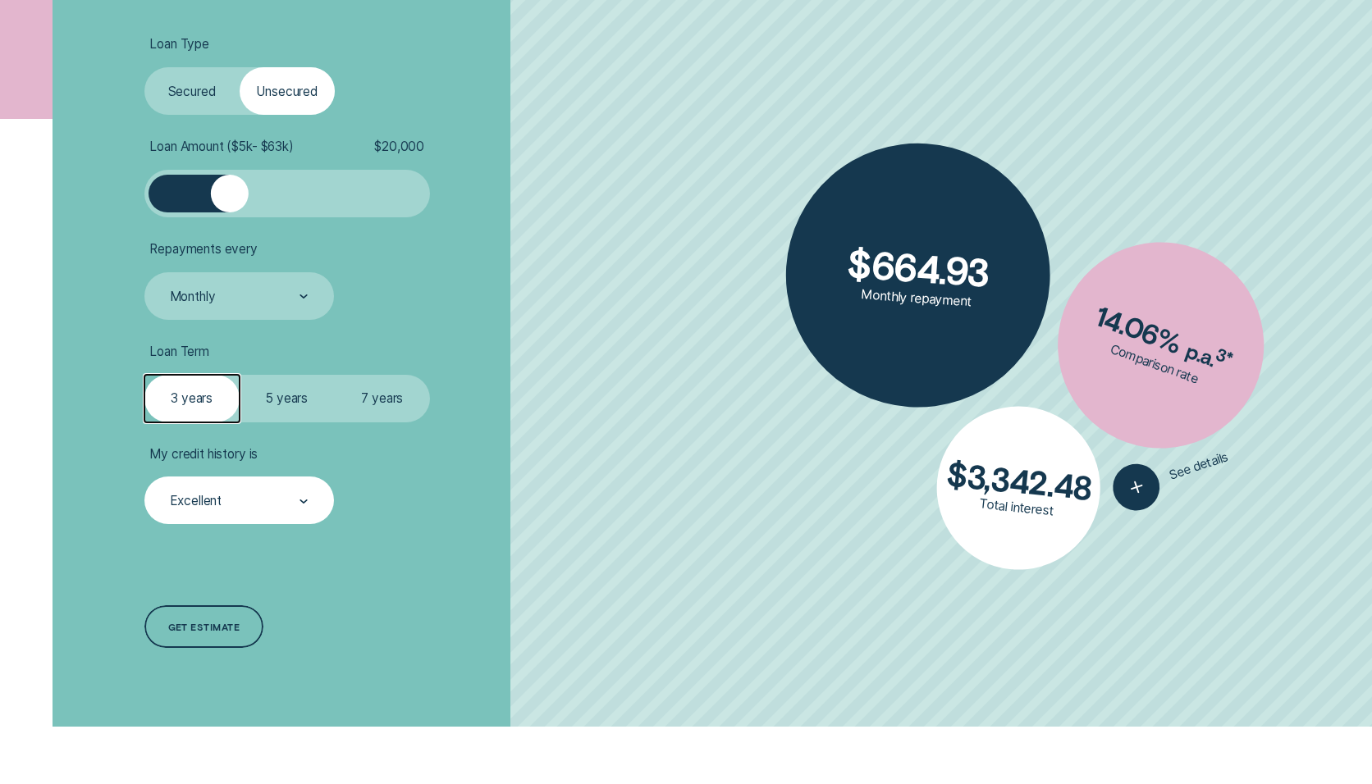
scroll to position [517, 0]
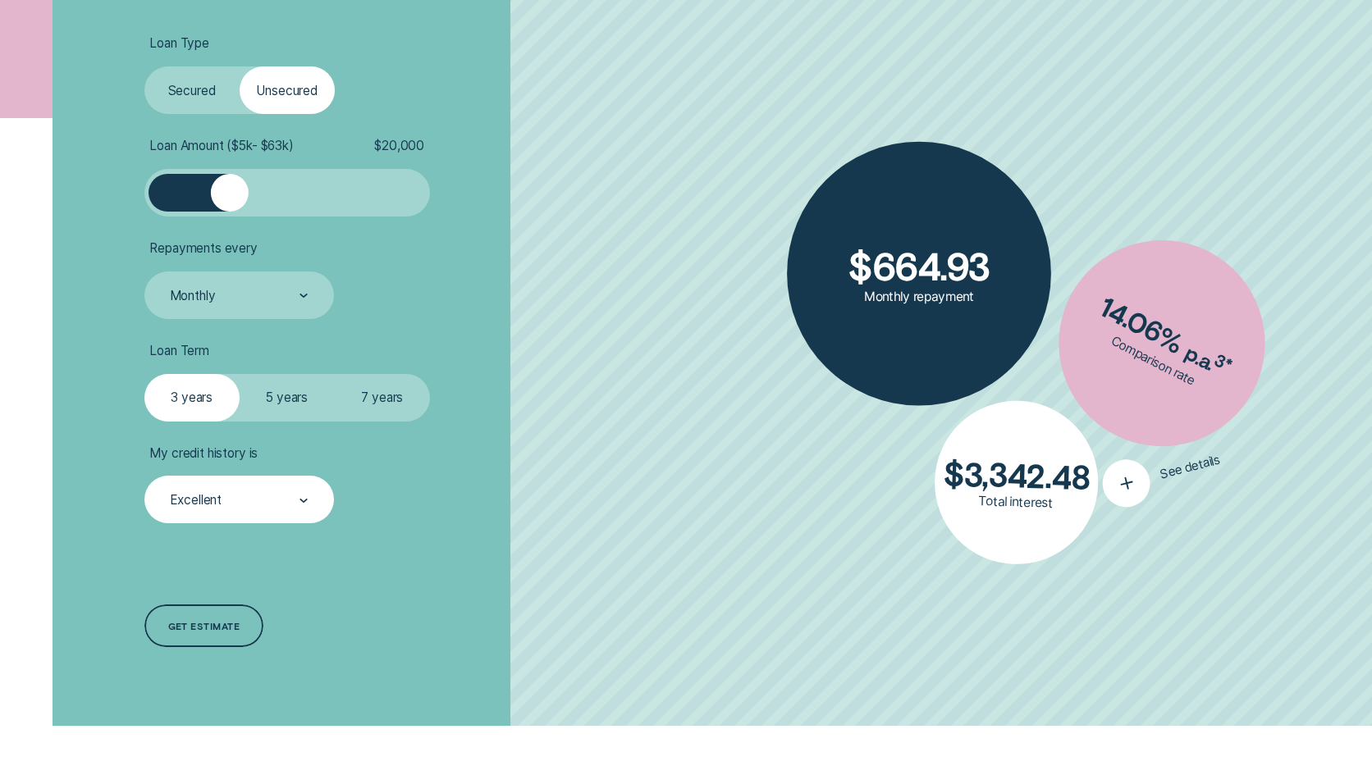
click at [1132, 480] on icon "button" at bounding box center [1127, 483] width 30 height 30
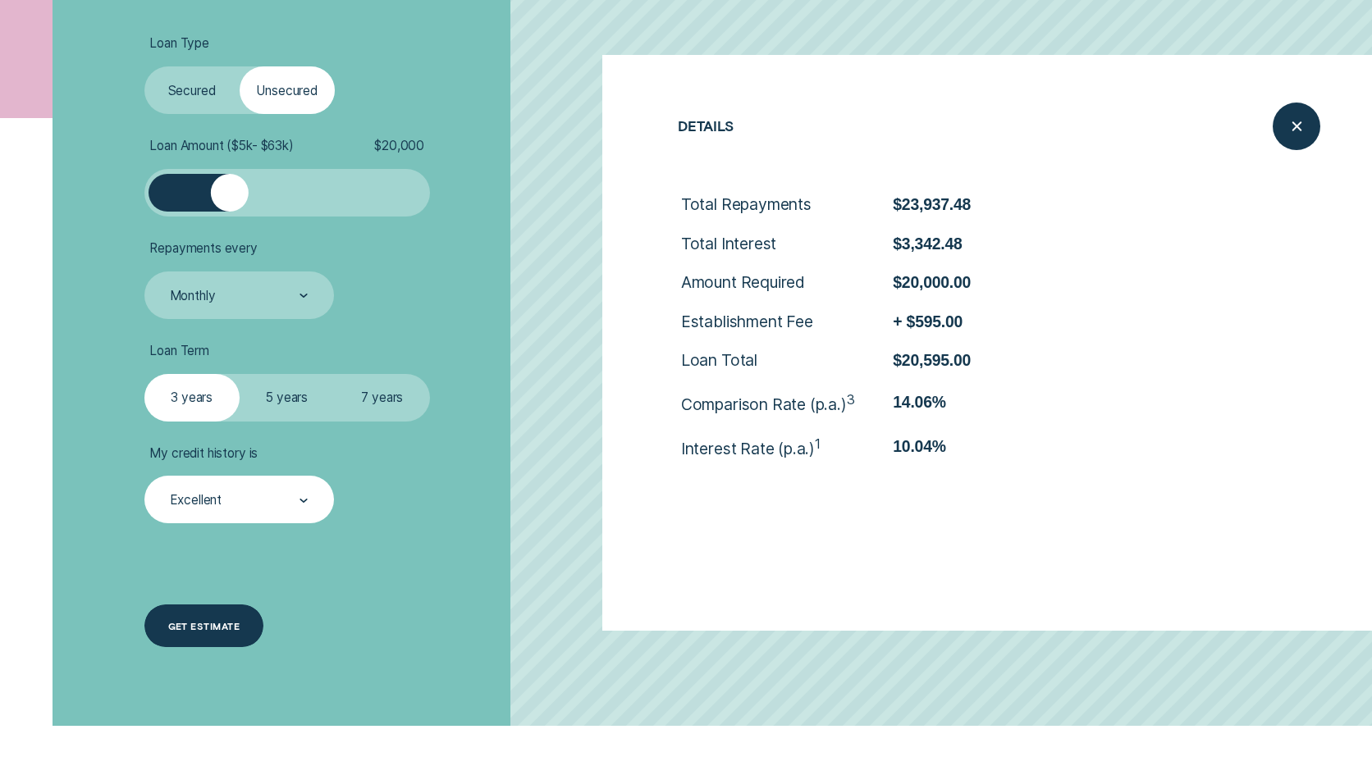
click at [231, 633] on div "Get estimate" at bounding box center [204, 626] width 120 height 43
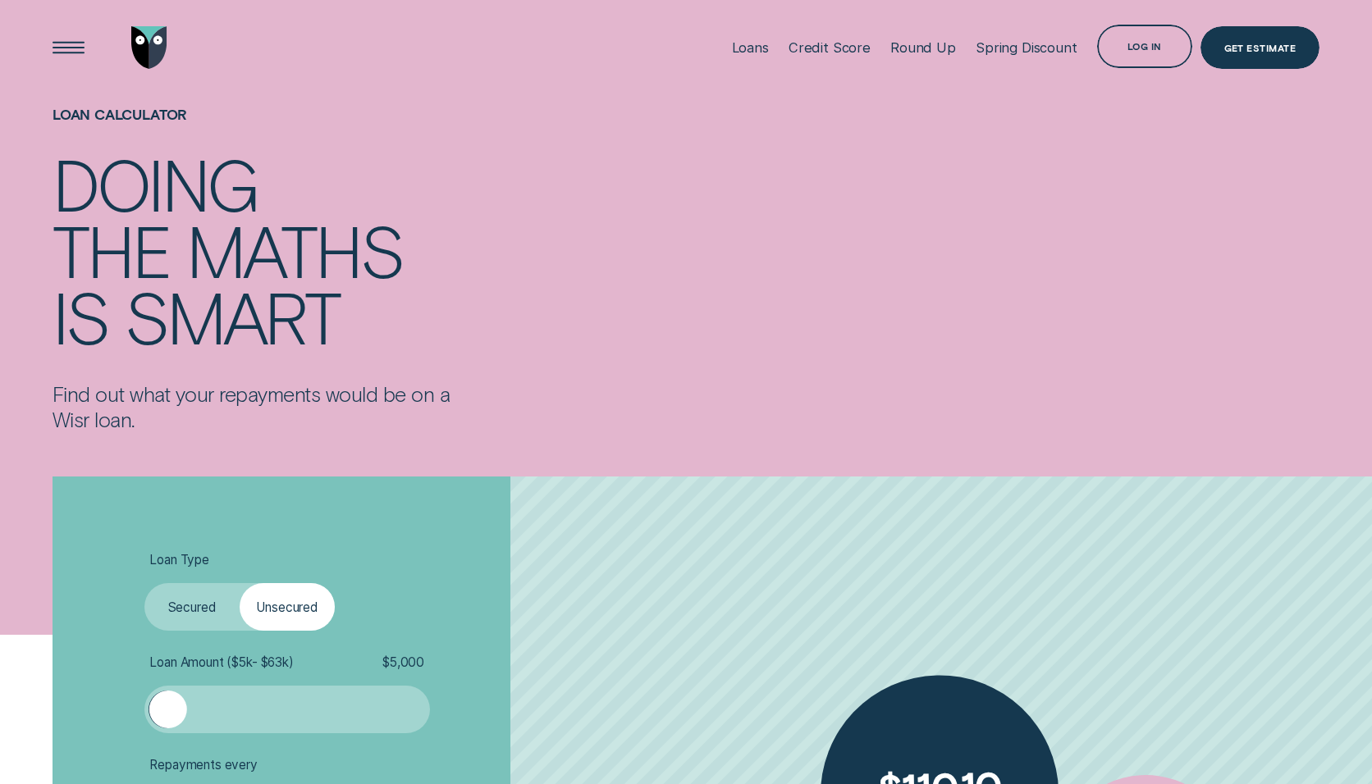
click at [155, 226] on div "the" at bounding box center [111, 250] width 117 height 66
click at [158, 57] on img "Go to home page" at bounding box center [149, 47] width 36 height 43
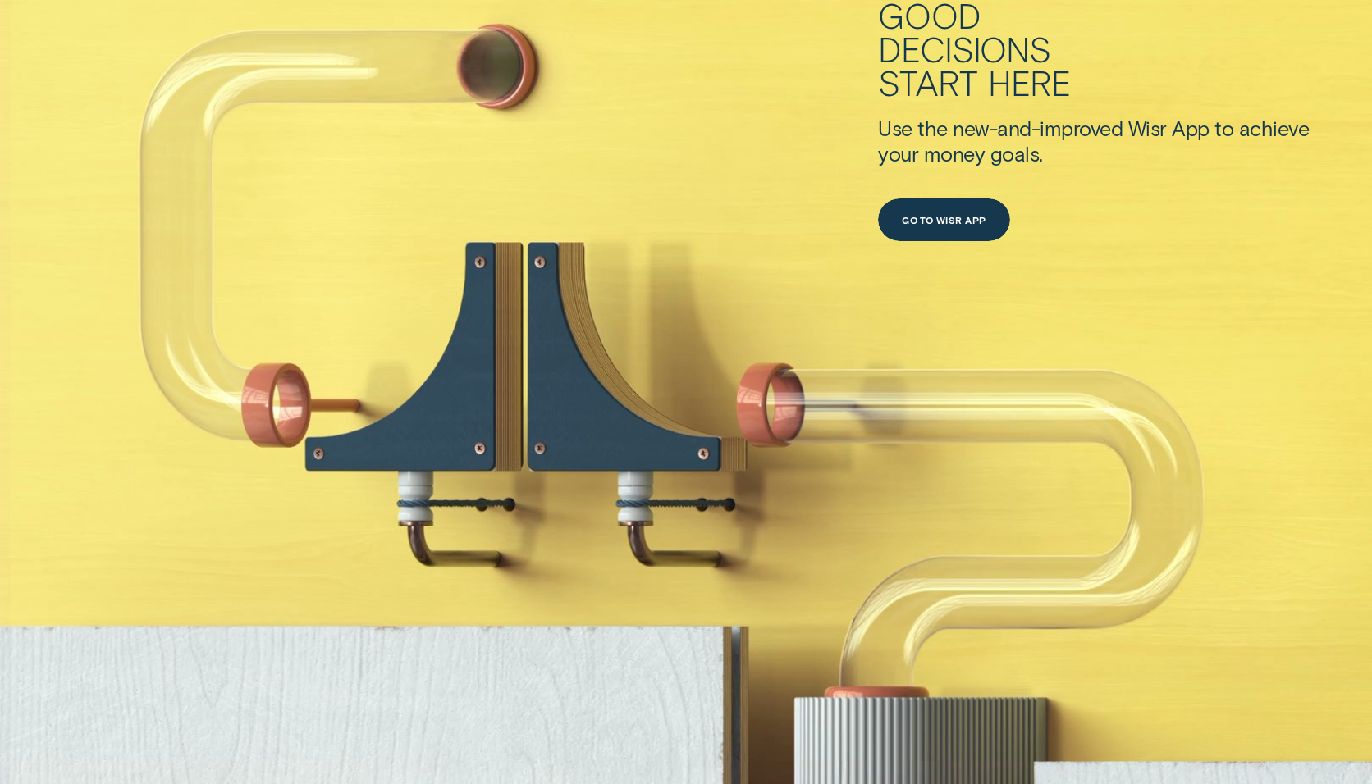
scroll to position [940, 0]
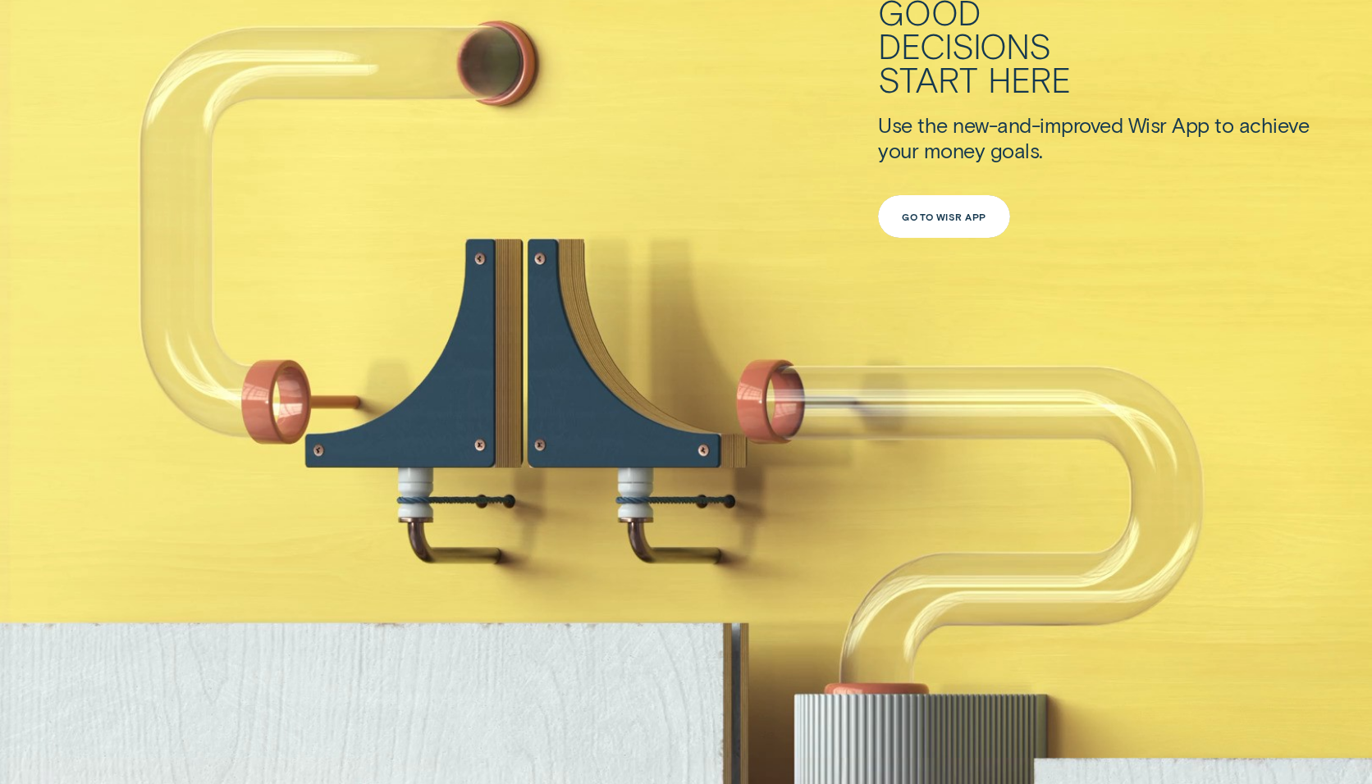
click at [957, 217] on div "Go to Wisr App" at bounding box center [944, 216] width 85 height 8
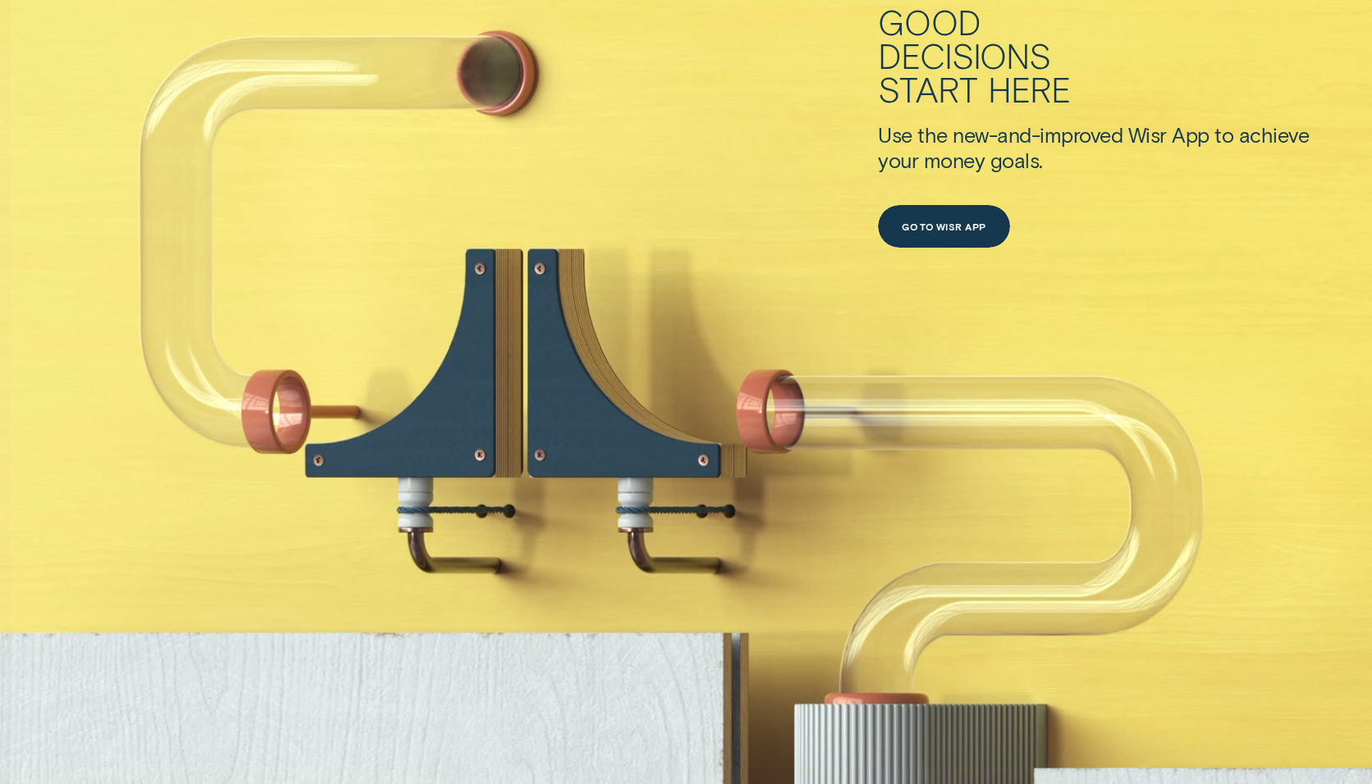
scroll to position [927, 0]
